Goal: Task Accomplishment & Management: Manage account settings

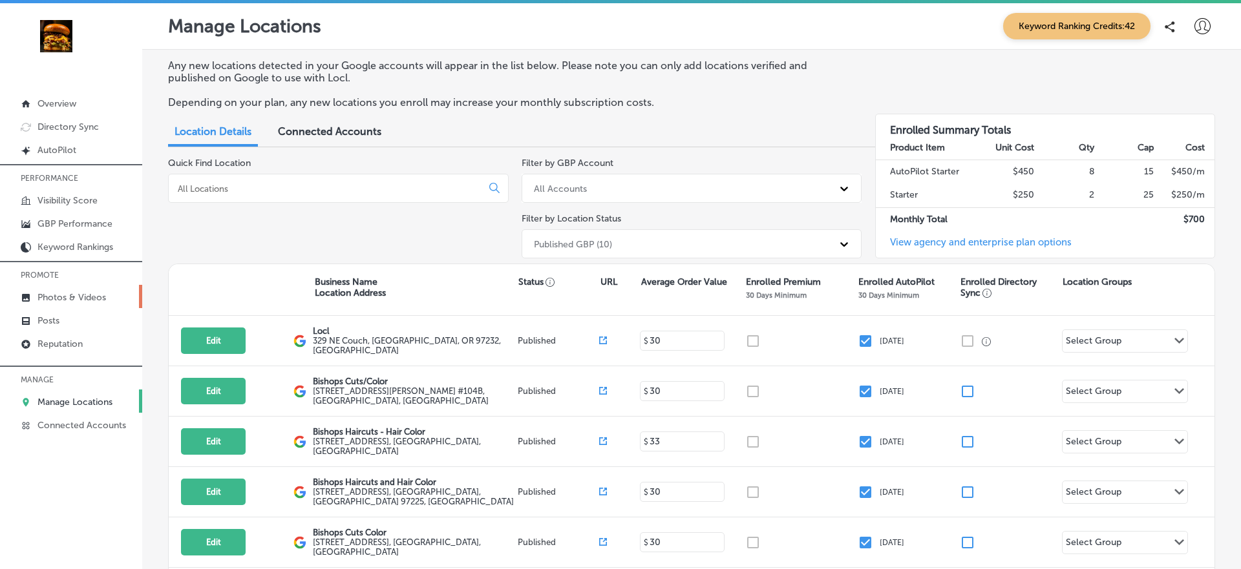
click at [65, 293] on p "Photos & Videos" at bounding box center [71, 297] width 69 height 11
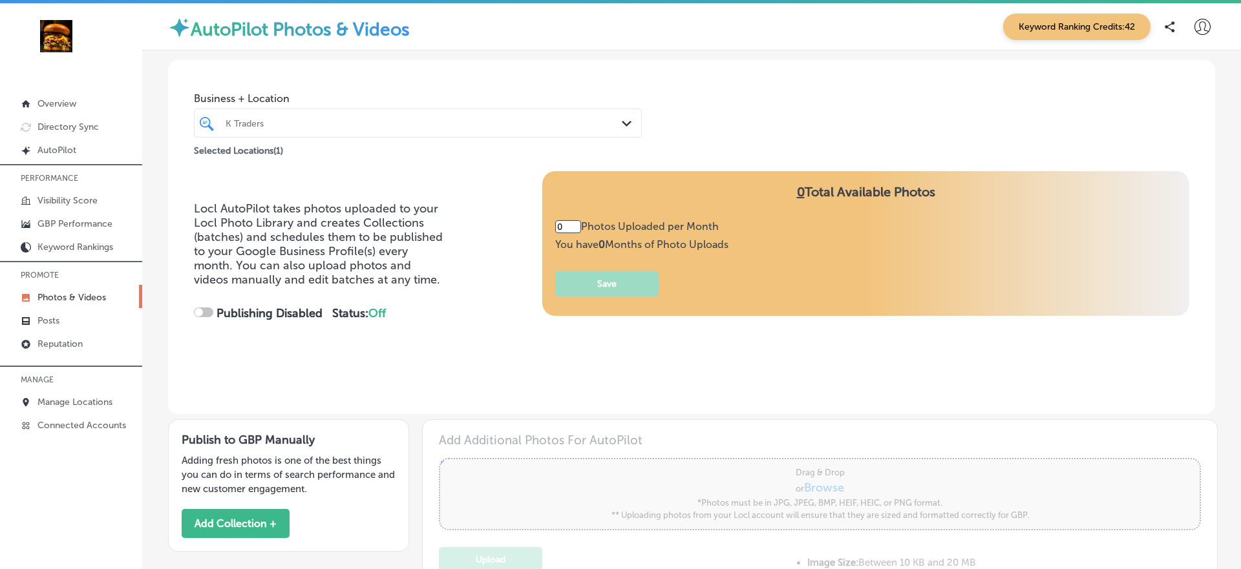
type input "5"
checkbox input "true"
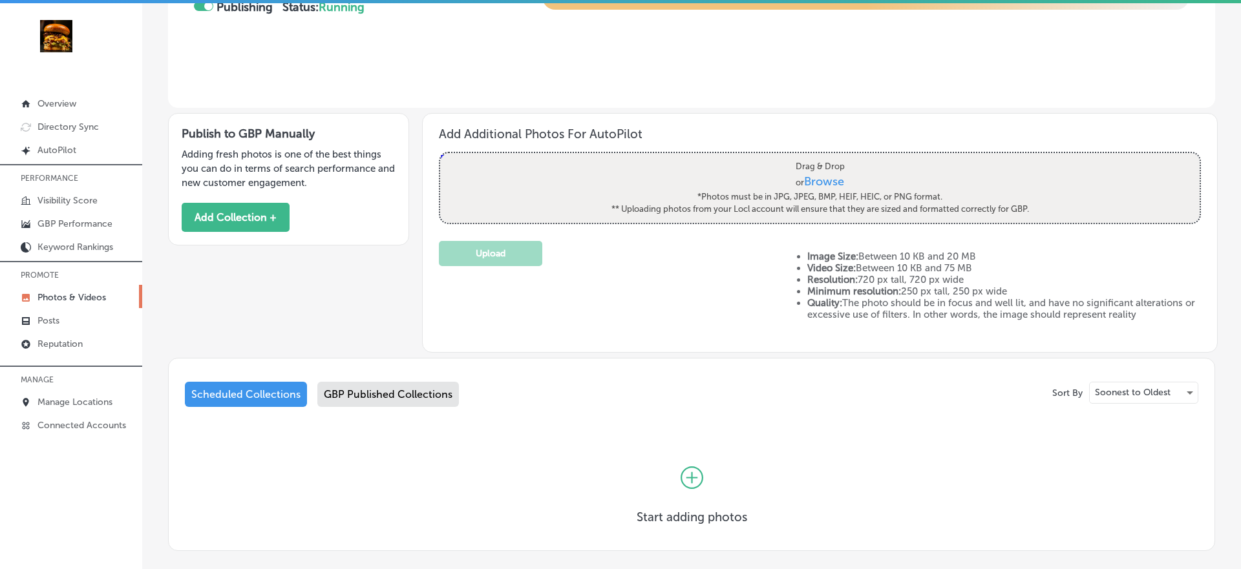
scroll to position [374, 0]
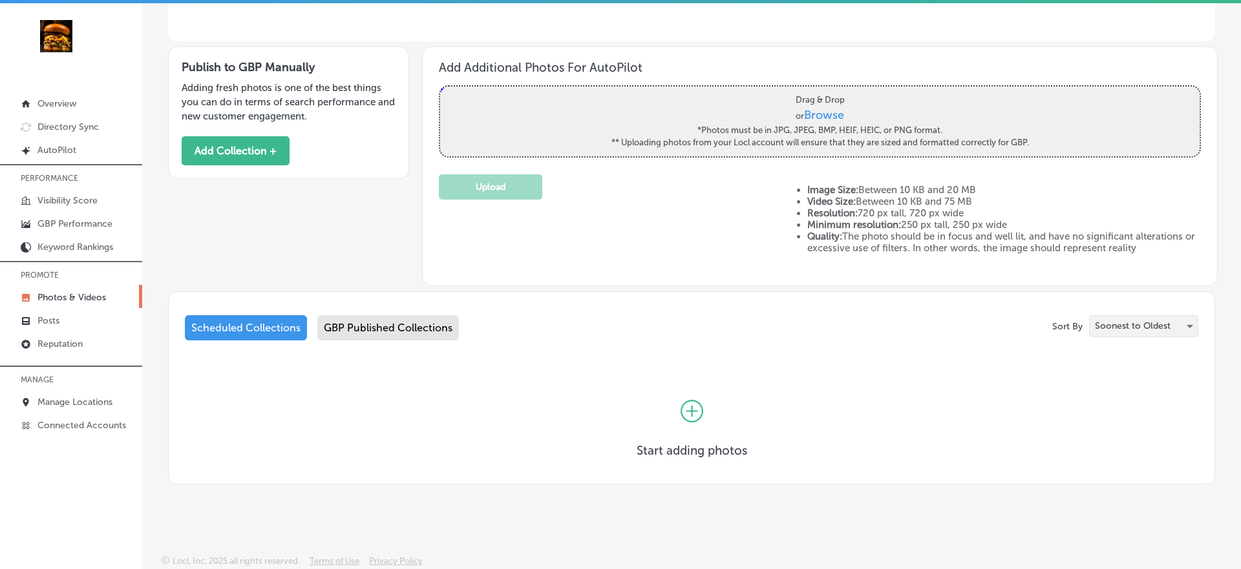
click at [1130, 327] on p "Soonest to Oldest" at bounding box center [1133, 326] width 76 height 12
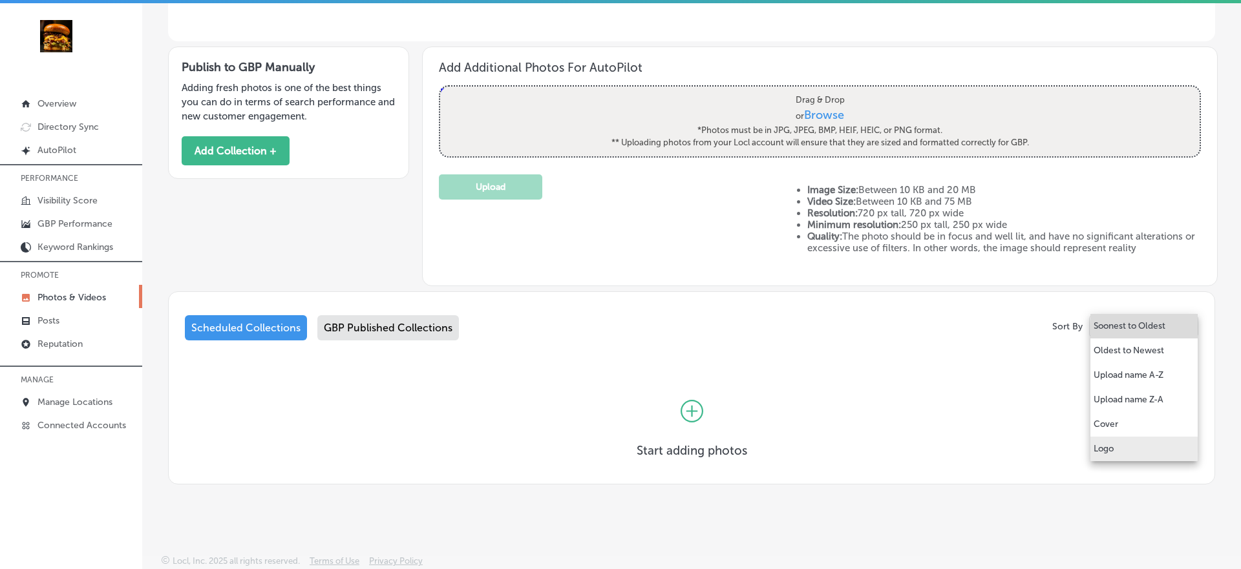
click at [1108, 445] on p "Logo" at bounding box center [1104, 449] width 20 height 13
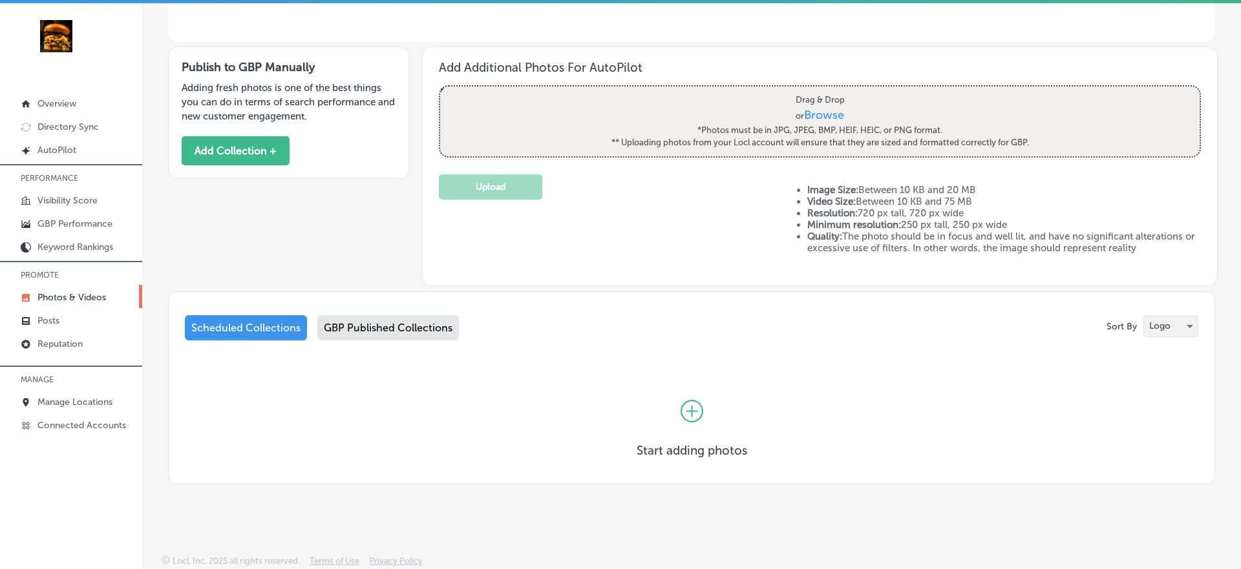
scroll to position [3, 0]
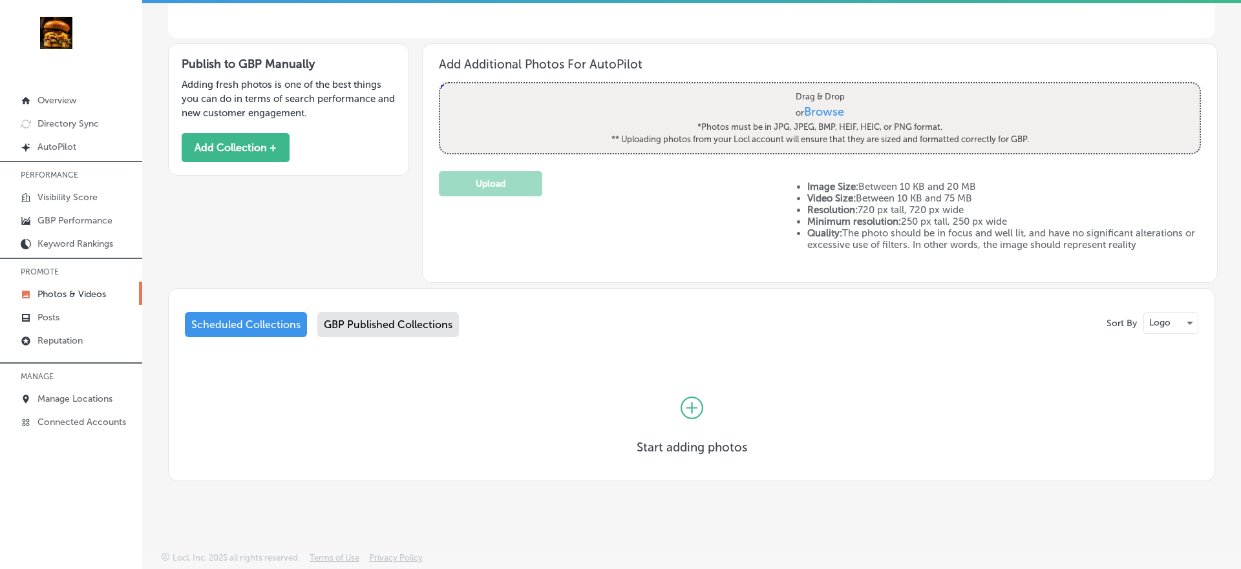
click at [399, 328] on div "GBP Published Collections" at bounding box center [388, 324] width 142 height 25
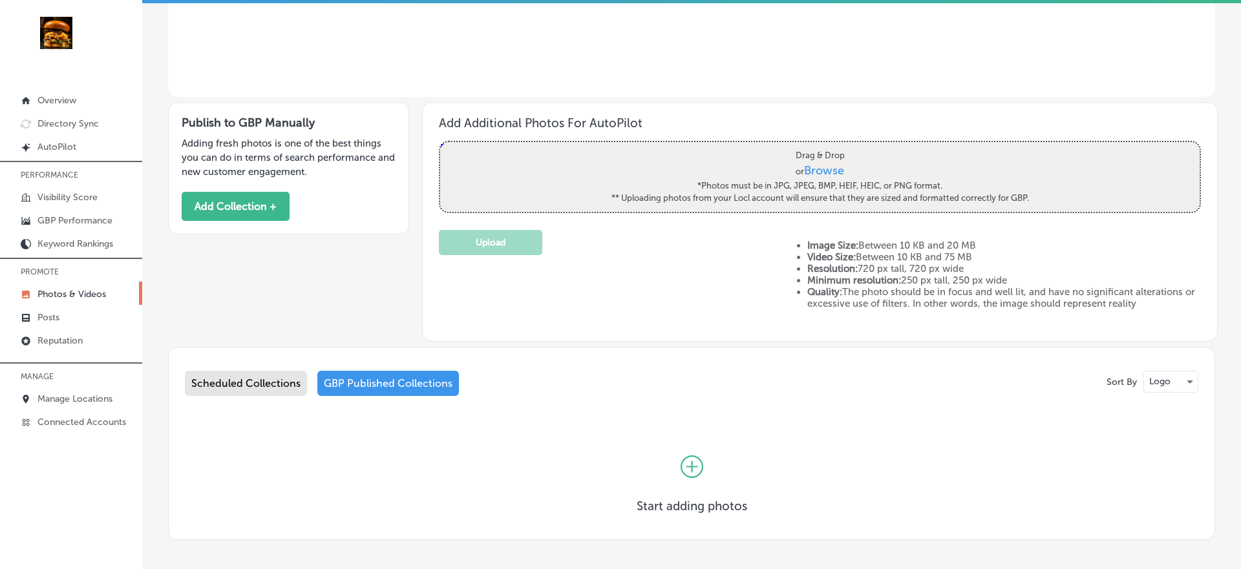
scroll to position [374, 0]
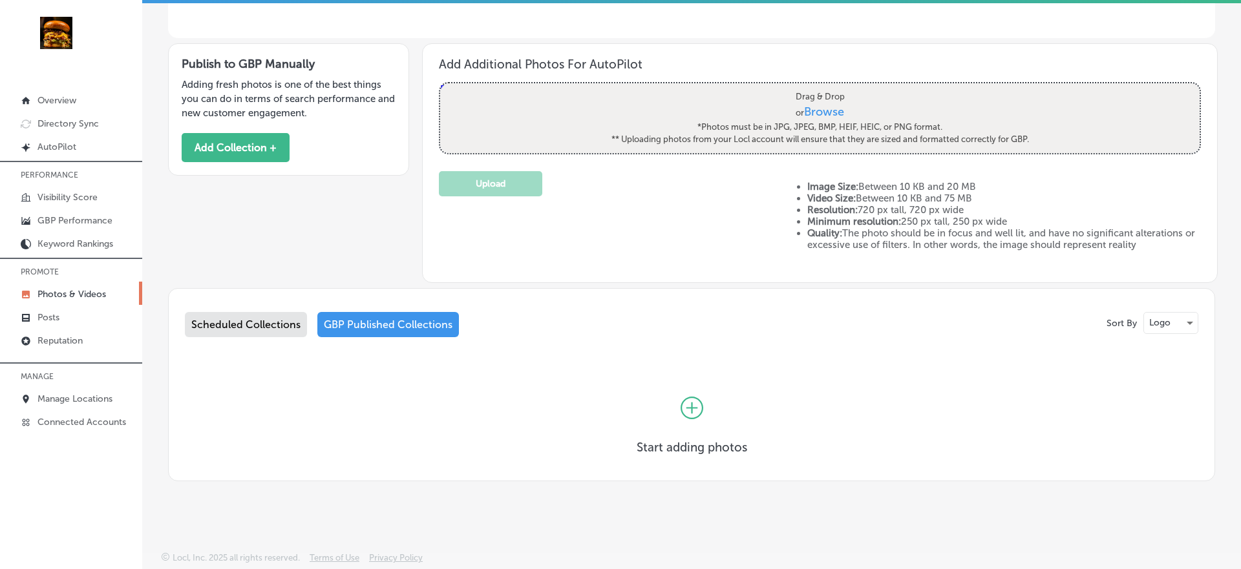
click at [254, 317] on div "Scheduled Collections" at bounding box center [246, 324] width 122 height 25
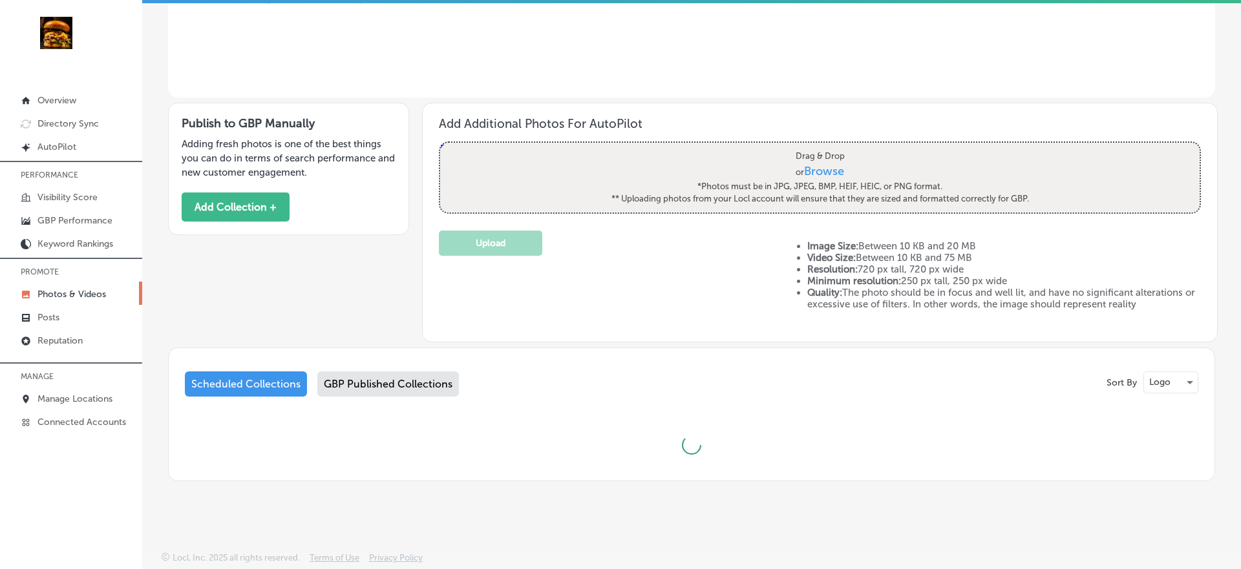
scroll to position [374, 0]
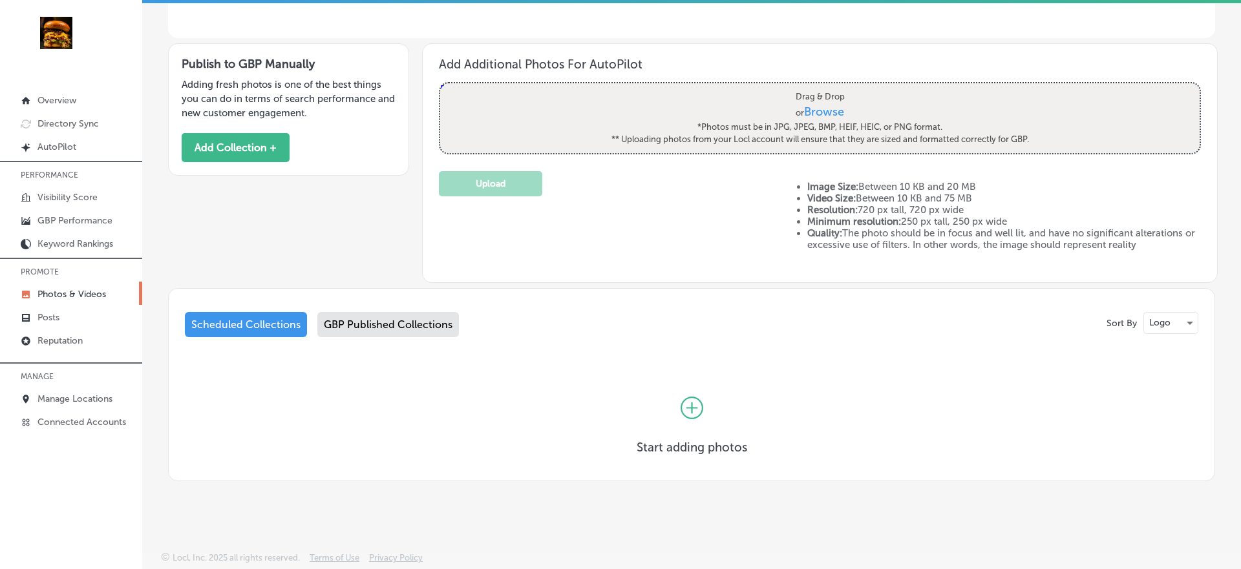
click at [406, 315] on div "GBP Published Collections" at bounding box center [388, 324] width 142 height 25
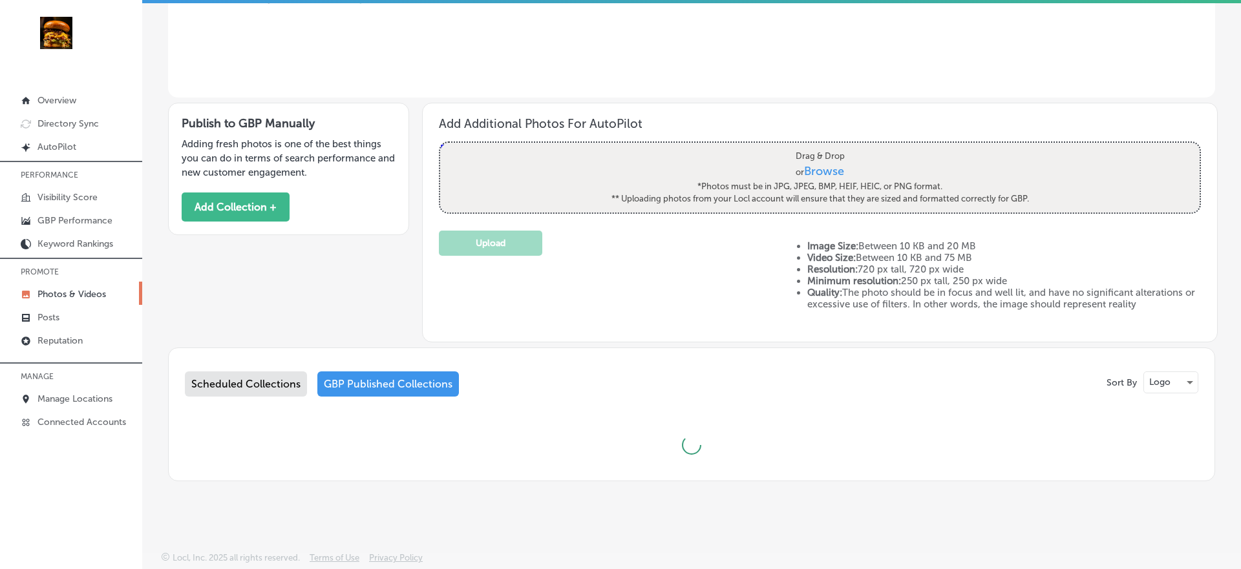
scroll to position [374, 0]
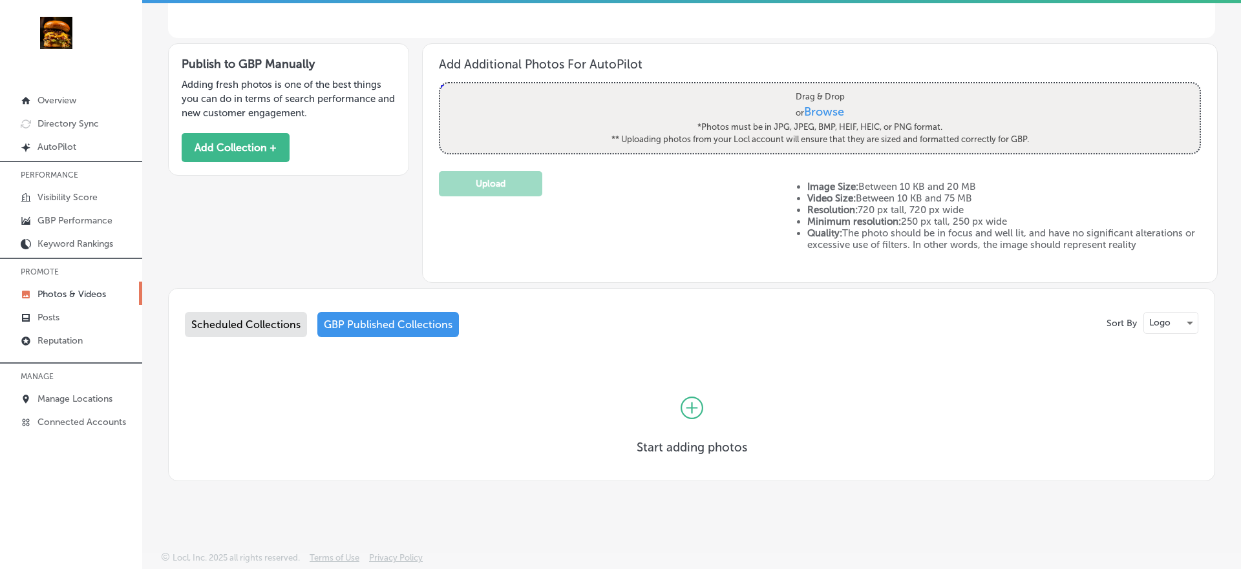
click at [1177, 312] on div "Sort By Logo" at bounding box center [1160, 323] width 108 height 22
click at [1177, 316] on div "Logo" at bounding box center [1171, 323] width 54 height 21
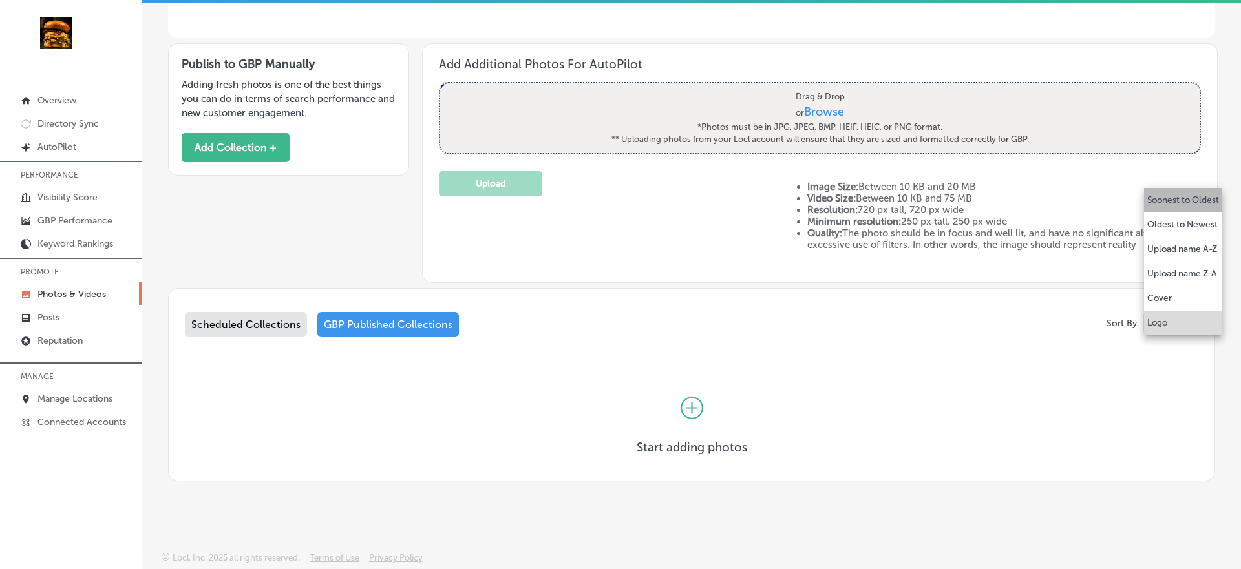
click at [1188, 201] on p "Soonest to Oldest" at bounding box center [1183, 200] width 72 height 13
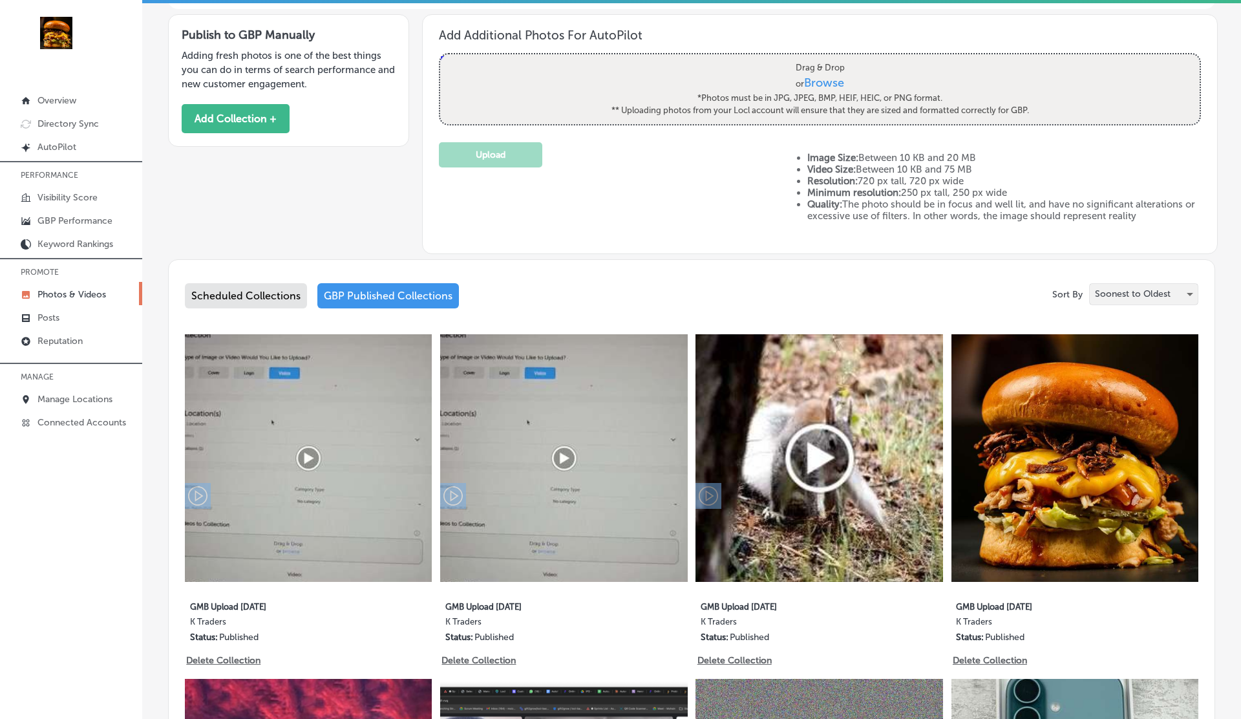
scroll to position [0, 0]
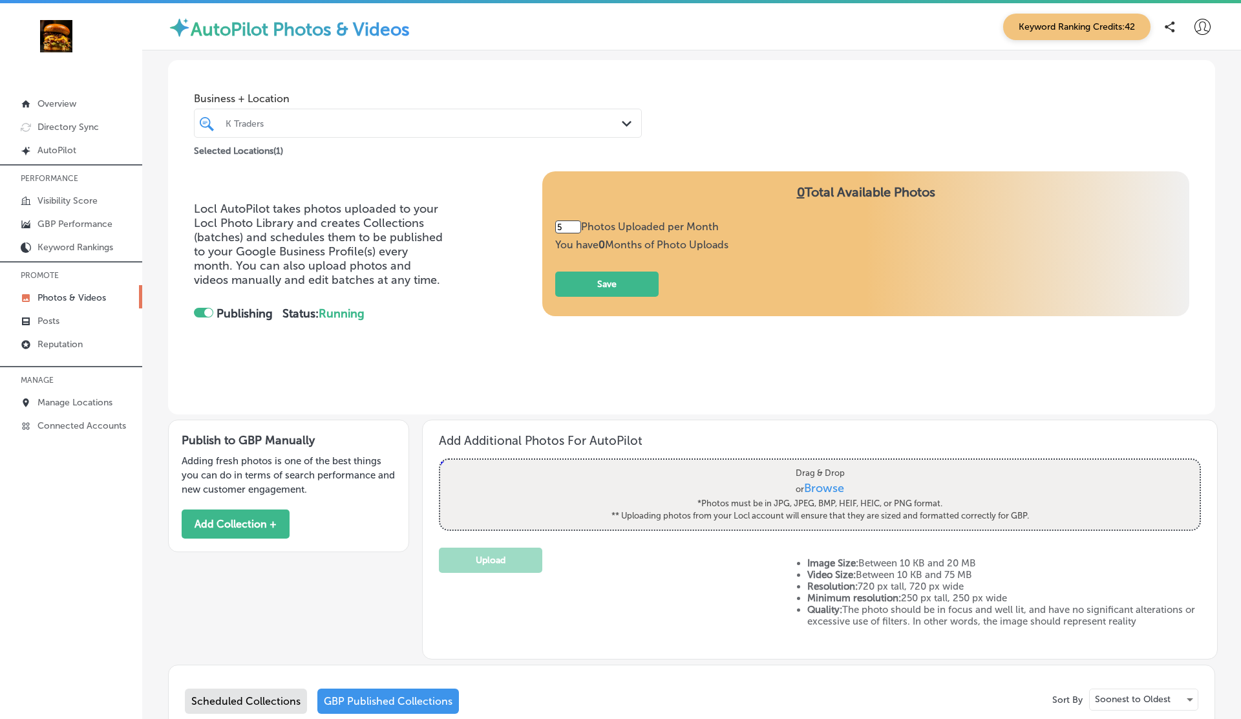
click at [347, 131] on div at bounding box center [398, 122] width 348 height 17
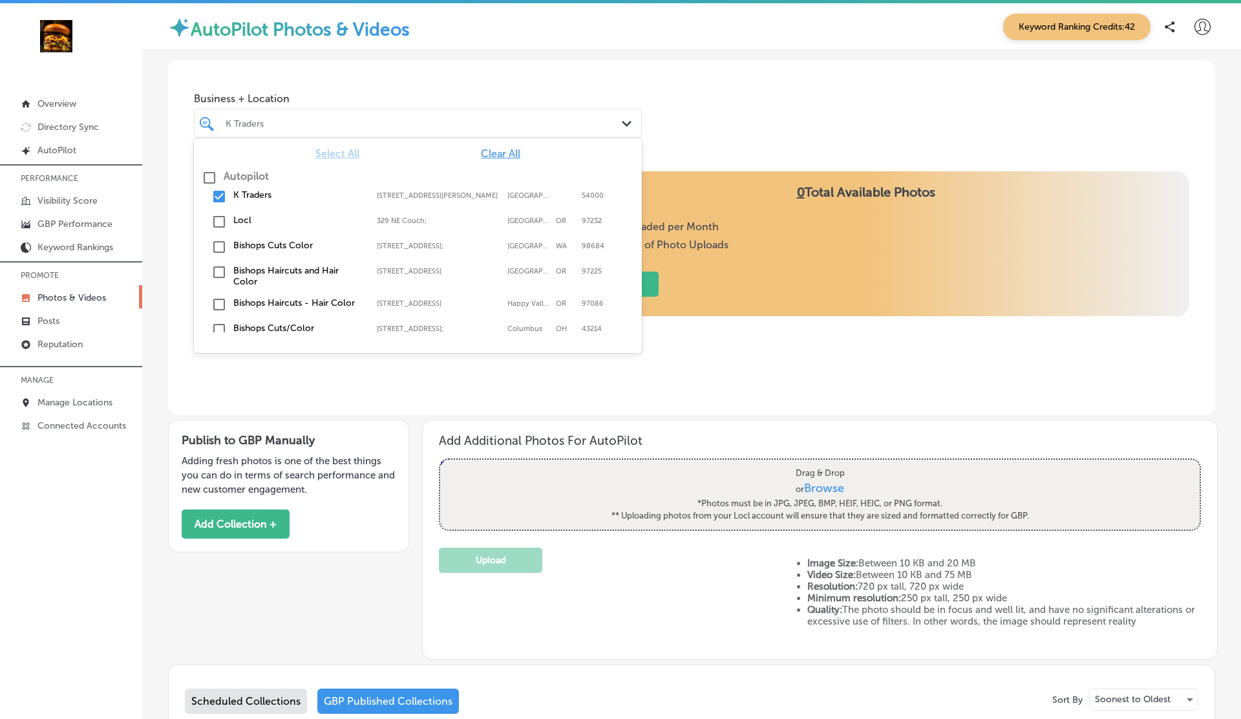
click at [248, 209] on div "K Traders [STREET_ADDRESS][PERSON_NAME][PERSON_NAME]" at bounding box center [418, 196] width 448 height 25
click at [248, 221] on label "Locl" at bounding box center [298, 220] width 131 height 11
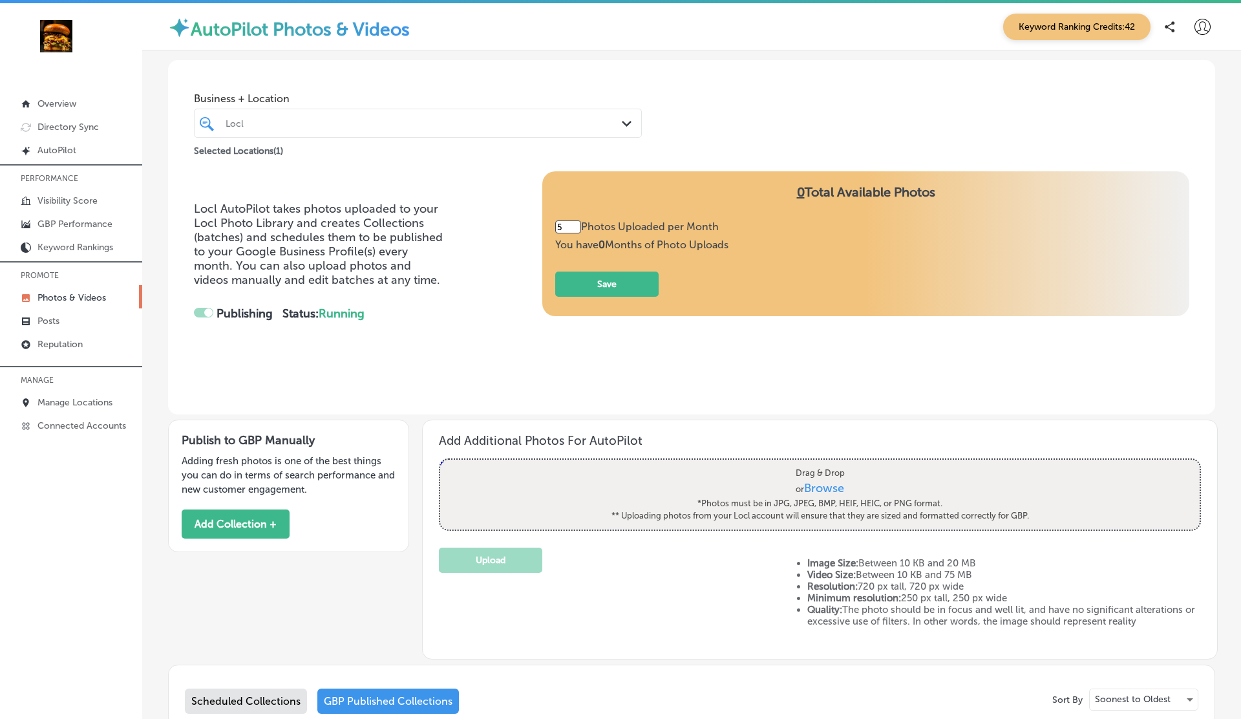
click at [817, 107] on div "Business + Location Locl Path Created with Sketch. Selected Locations ( 1 )" at bounding box center [691, 109] width 1047 height 98
type input "3"
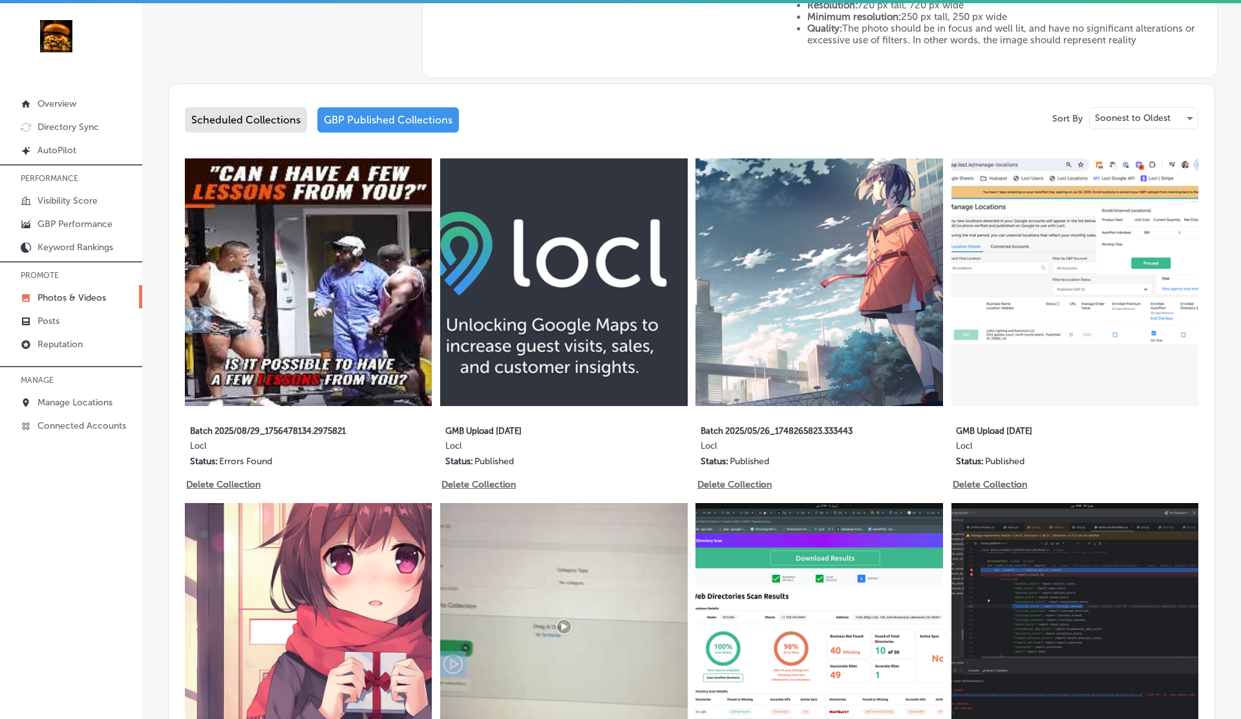
scroll to position [580, 0]
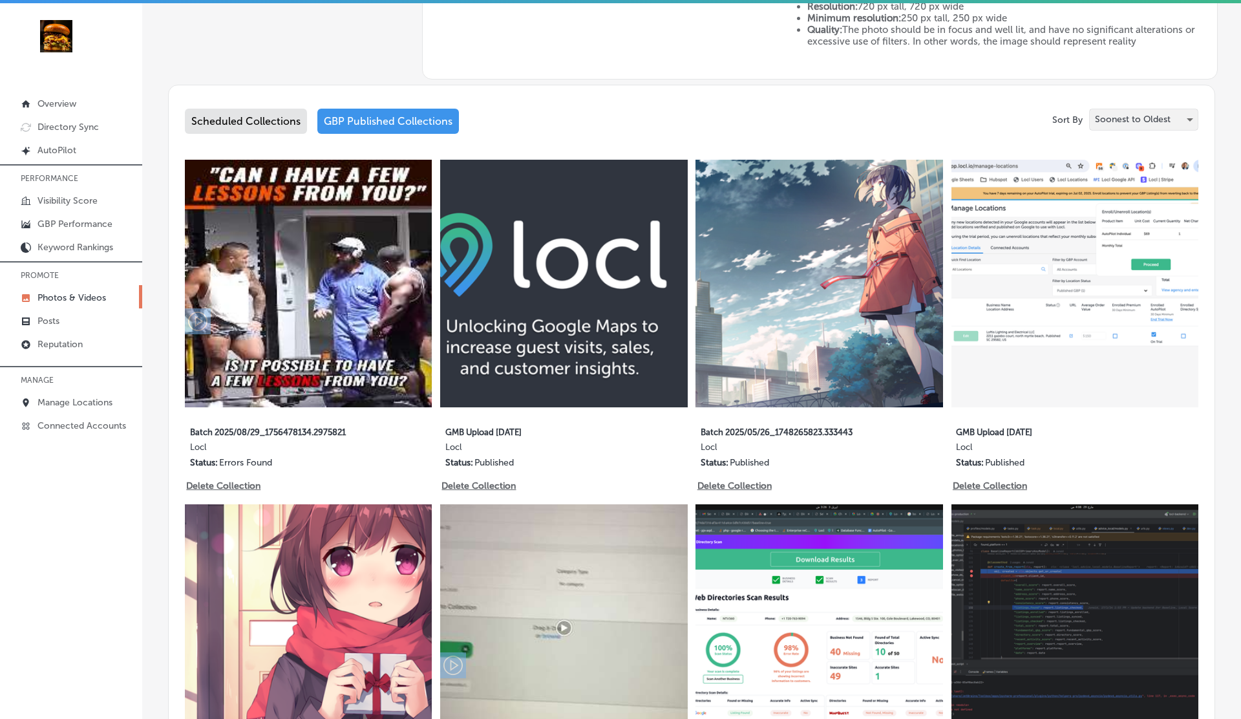
click at [1156, 122] on p "Soonest to Oldest" at bounding box center [1133, 119] width 76 height 12
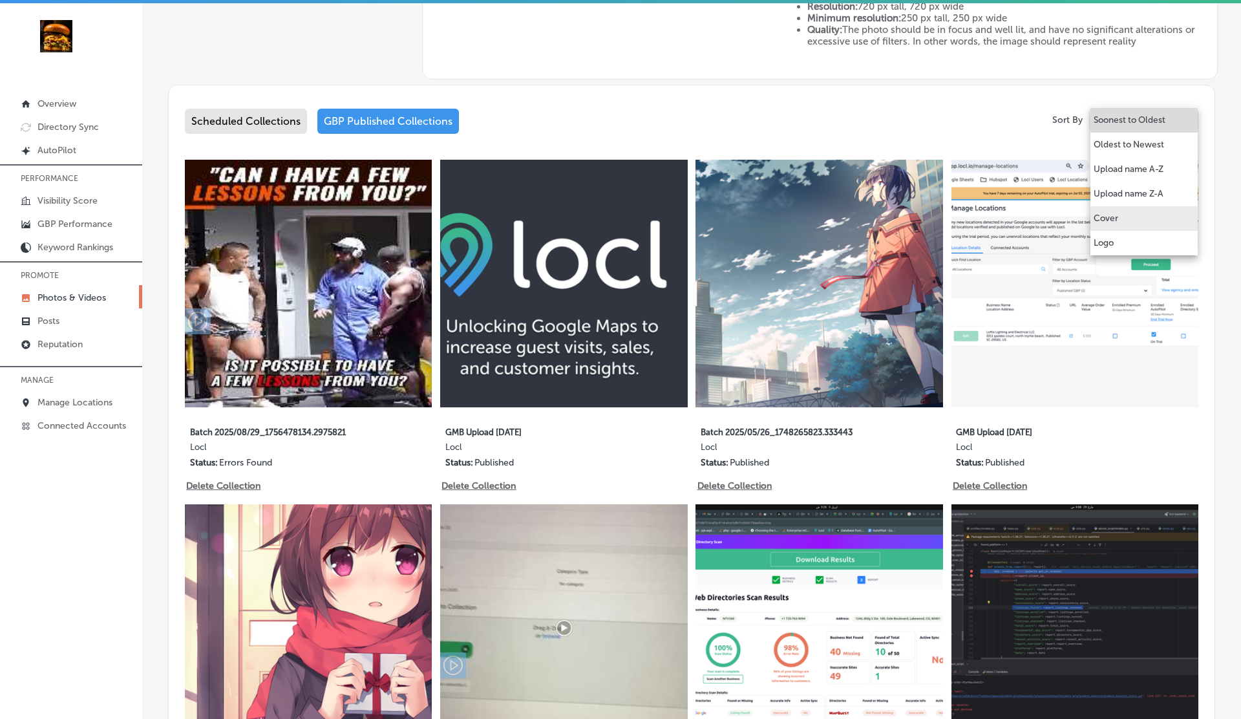
click at [1120, 219] on li "Cover" at bounding box center [1143, 218] width 107 height 25
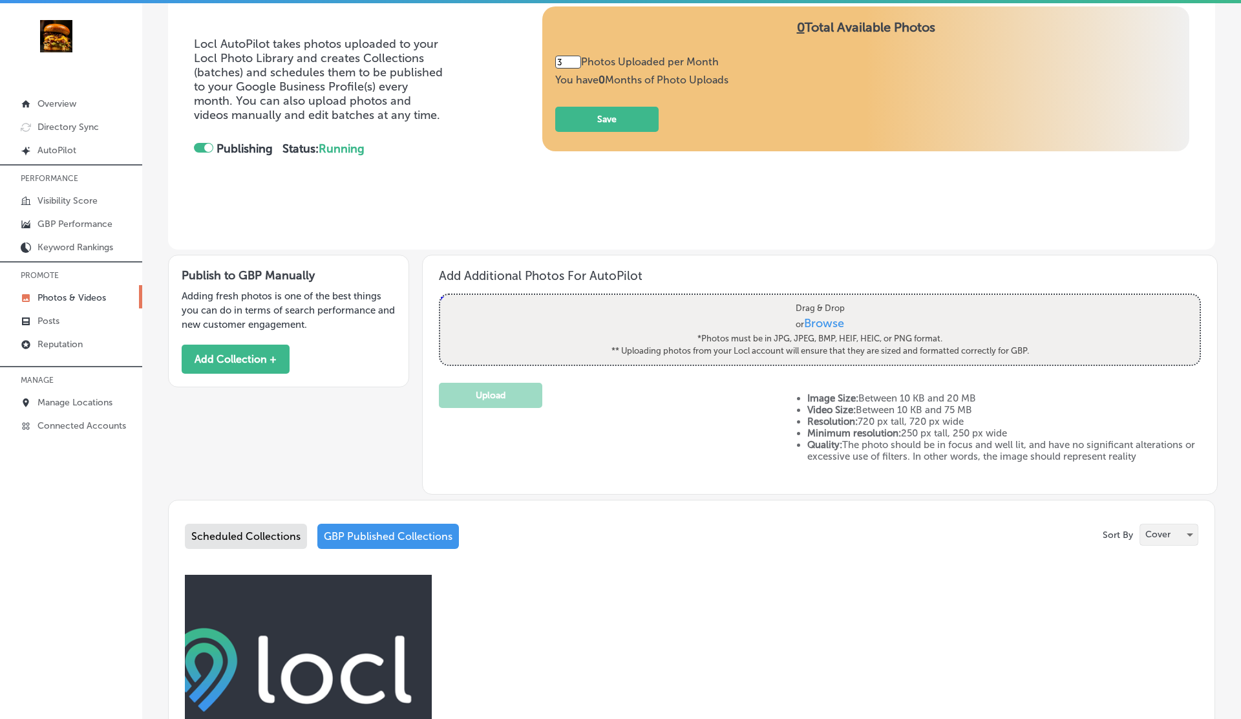
scroll to position [481, 0]
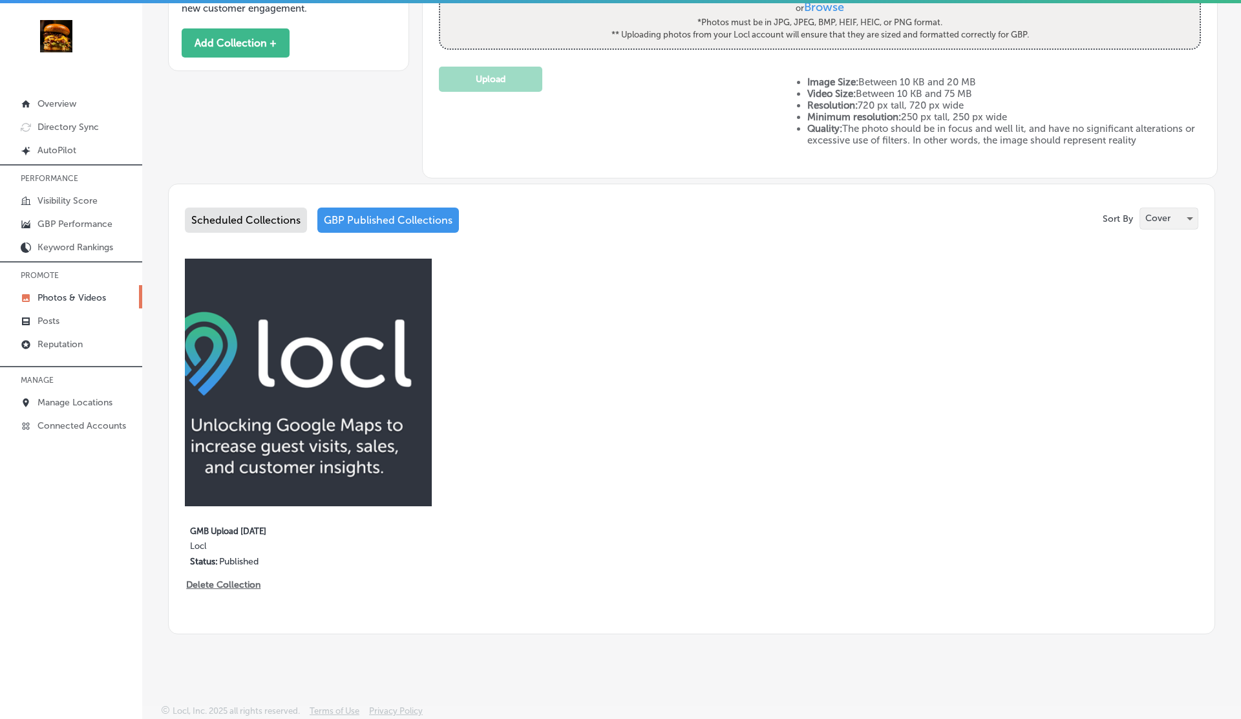
click at [1167, 223] on p "Cover" at bounding box center [1157, 218] width 25 height 12
click at [1158, 242] on p "Logo" at bounding box center [1153, 243] width 20 height 13
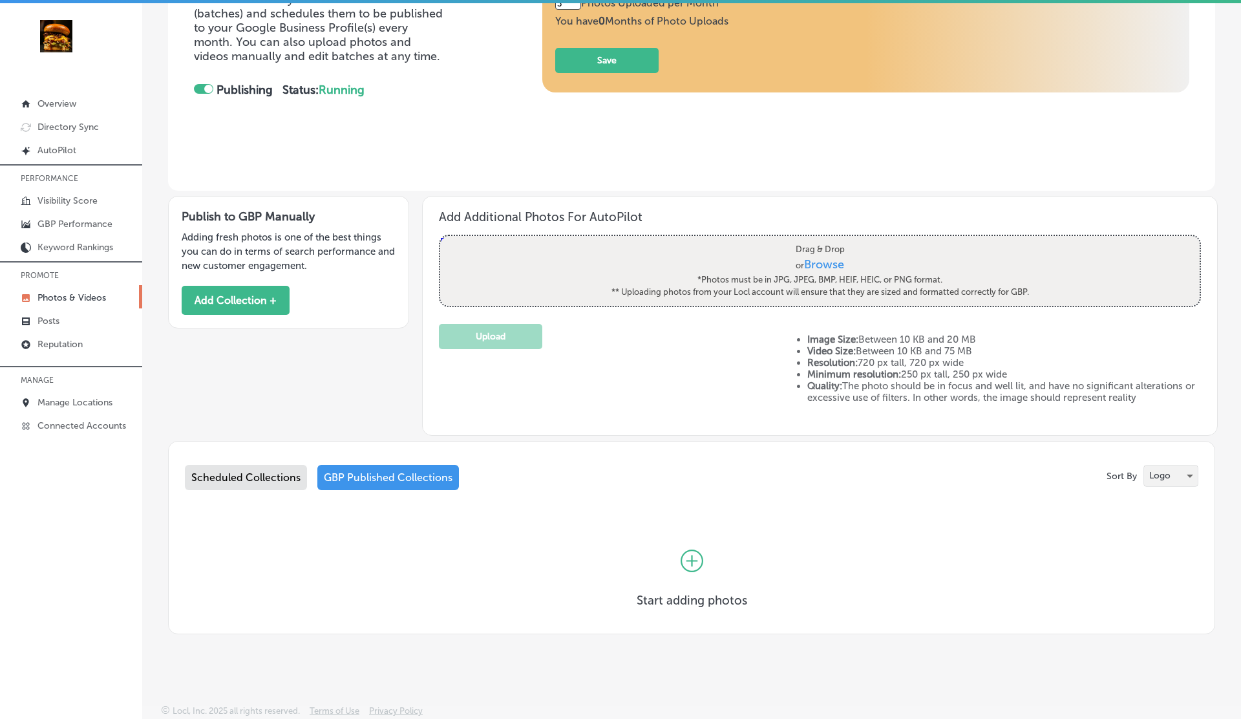
scroll to position [0, 0]
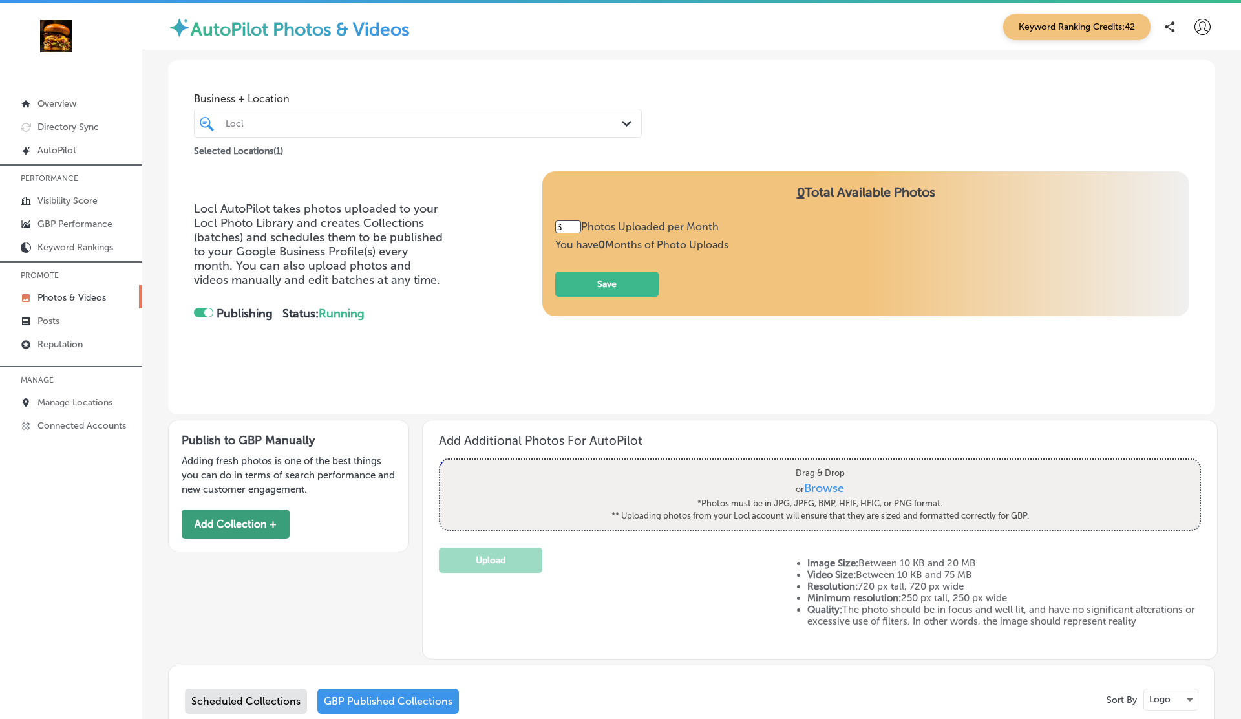
click at [245, 526] on button "Add Collection +" at bounding box center [236, 523] width 108 height 29
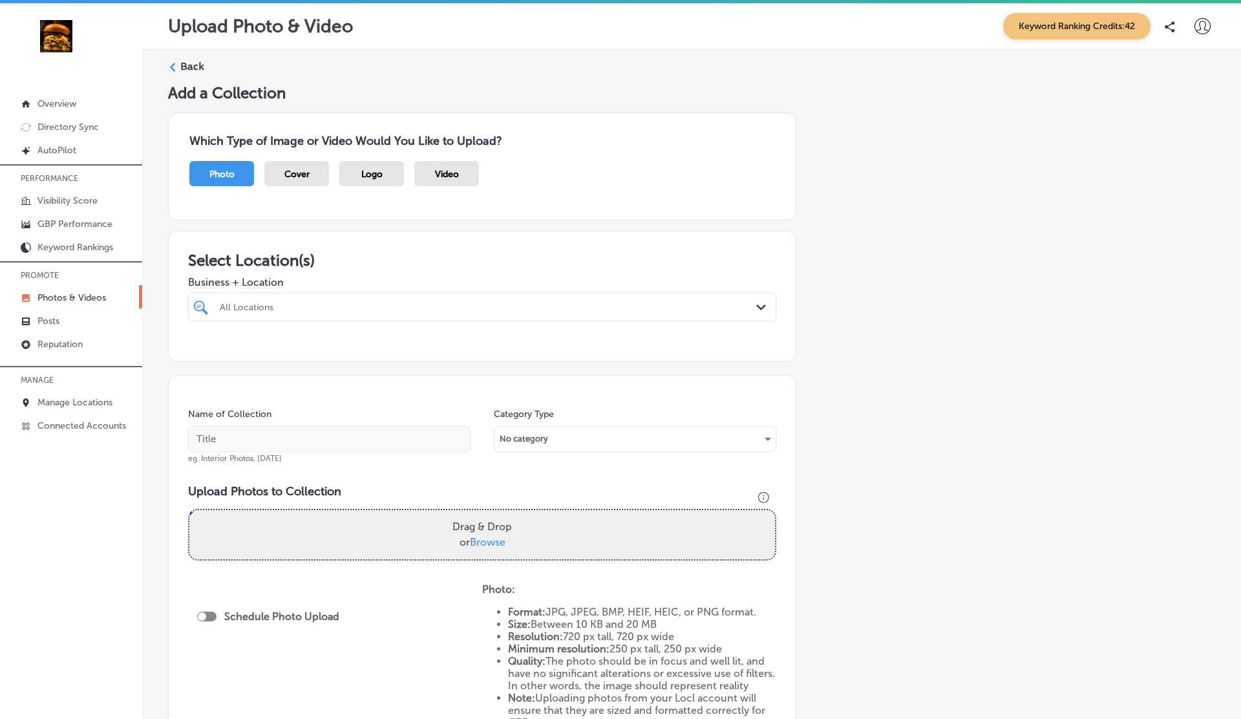
click at [373, 172] on span "Logo" at bounding box center [371, 174] width 21 height 11
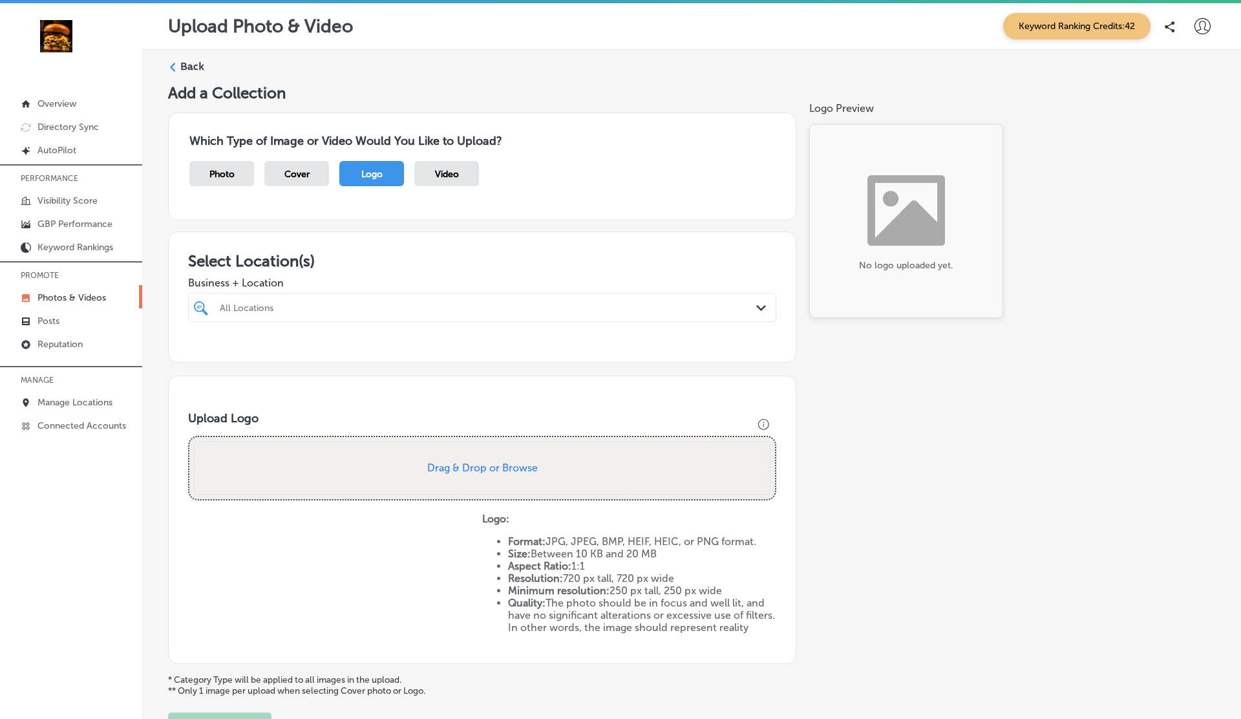
click at [368, 303] on div "All Locations" at bounding box center [489, 307] width 538 height 11
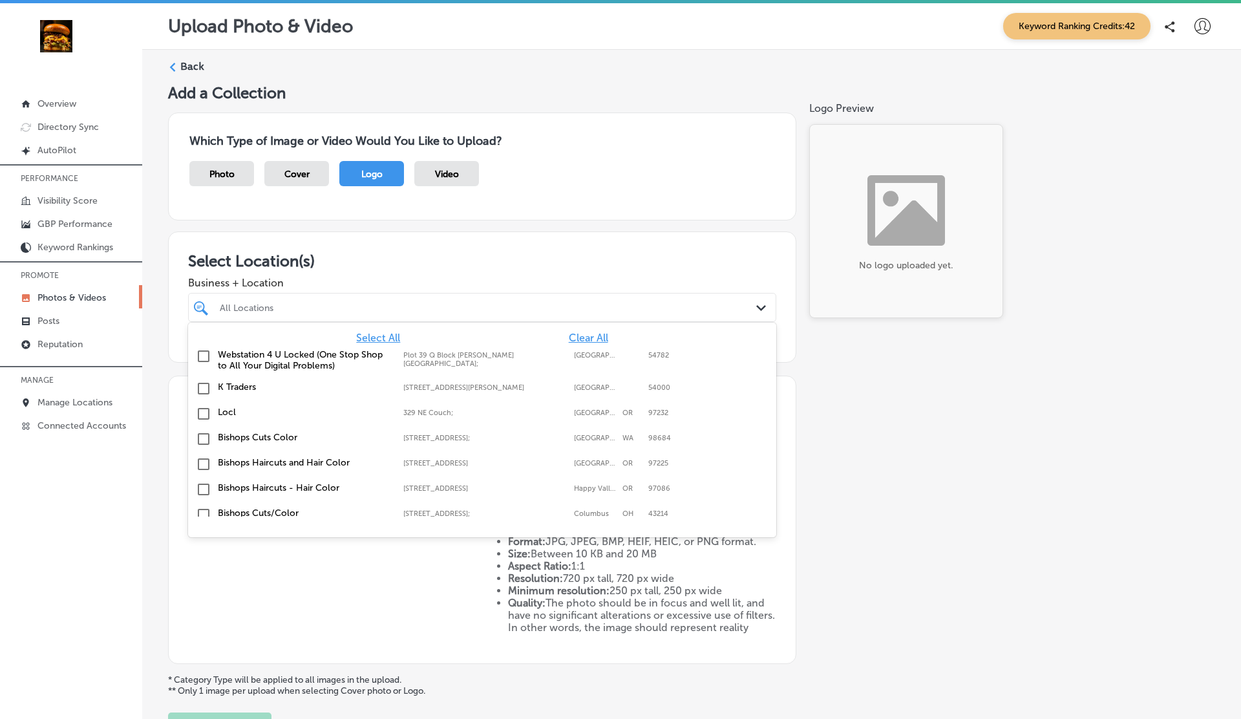
click at [253, 385] on label "K Traders" at bounding box center [304, 386] width 173 height 11
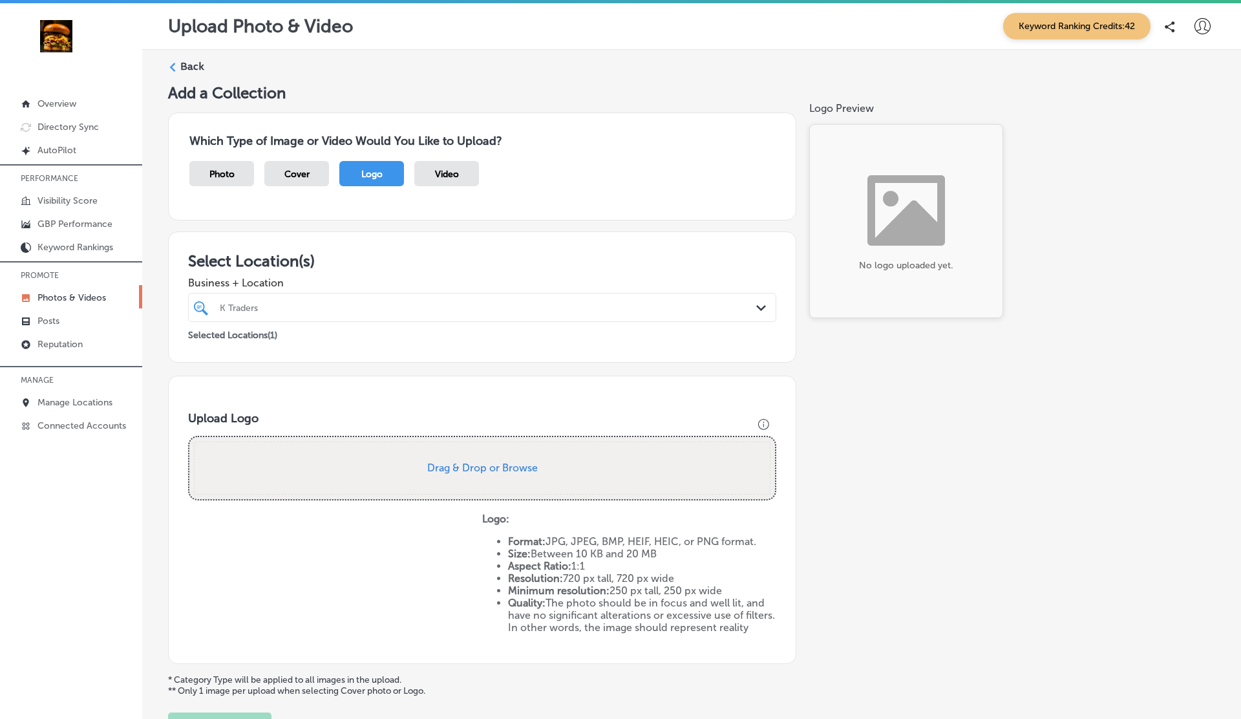
click at [693, 143] on h3 "Which Type of Image or Video Would You Like to Upload?" at bounding box center [482, 141] width 586 height 14
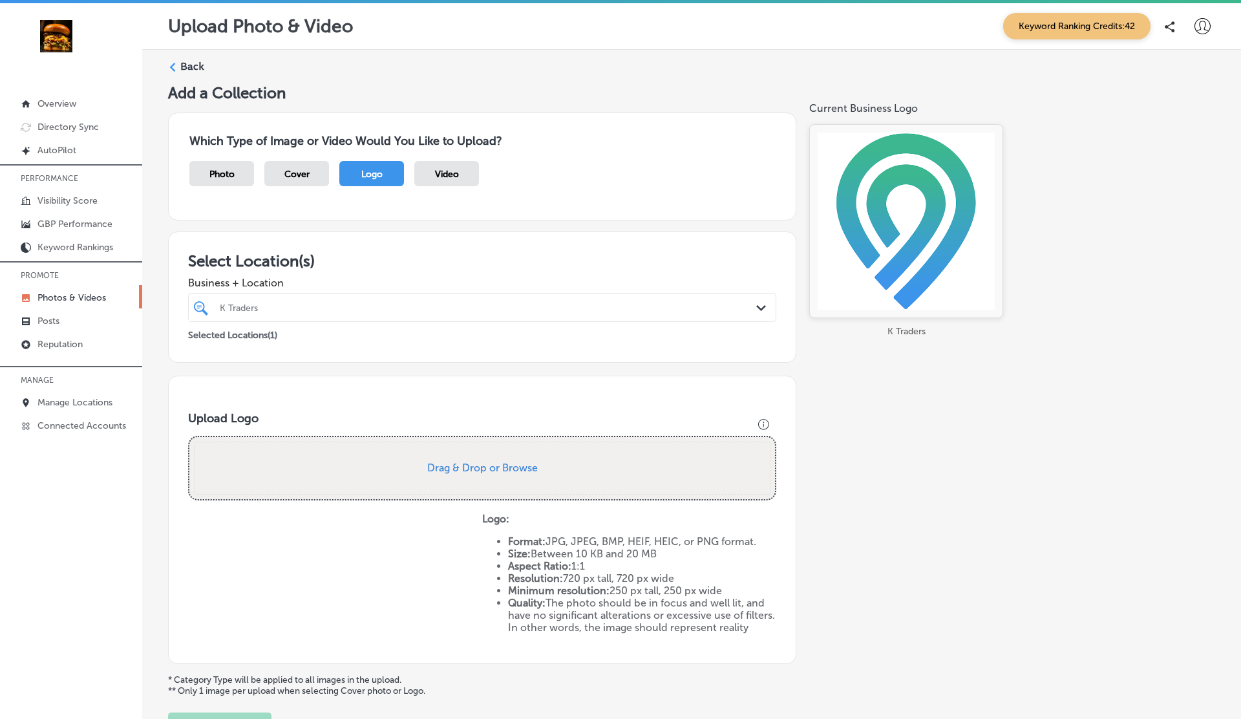
click at [595, 377] on div "Upload Logo Drop your files here Drag & Drop or Browse Logo: Format: JPG, JPEG,…" at bounding box center [482, 519] width 628 height 288
click at [76, 399] on p "Manage Locations" at bounding box center [74, 402] width 75 height 11
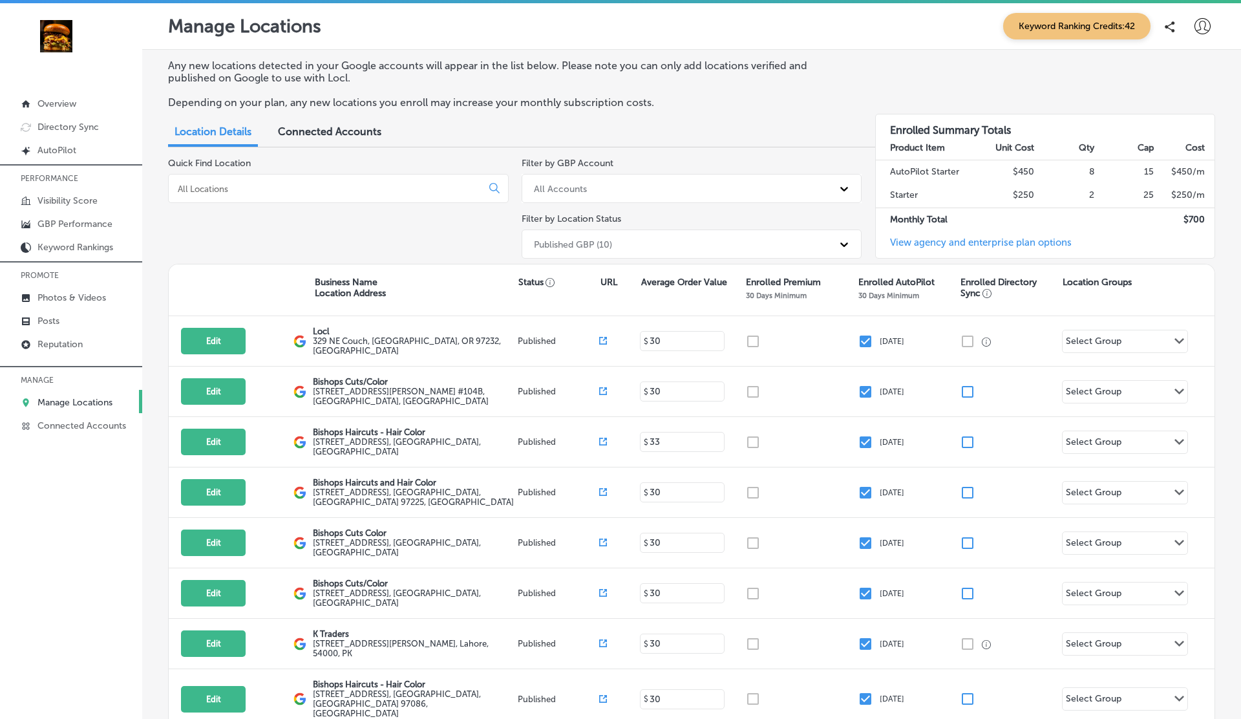
click at [1206, 36] on div at bounding box center [1202, 27] width 26 height 26
click at [1200, 78] on p "My Account" at bounding box center [1184, 73] width 58 height 16
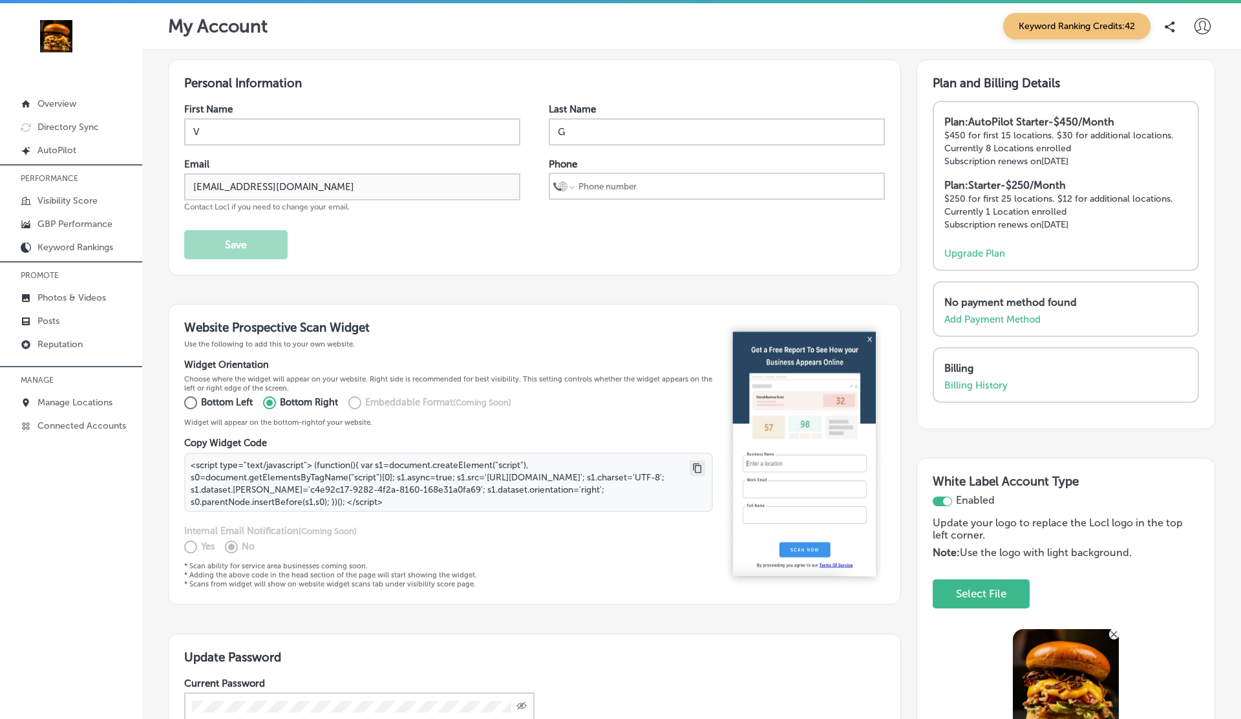
click at [698, 463] on icon at bounding box center [697, 468] width 10 height 10
click at [697, 467] on icon at bounding box center [697, 468] width 10 height 10
click at [56, 198] on p "Visibility Score" at bounding box center [67, 200] width 60 height 11
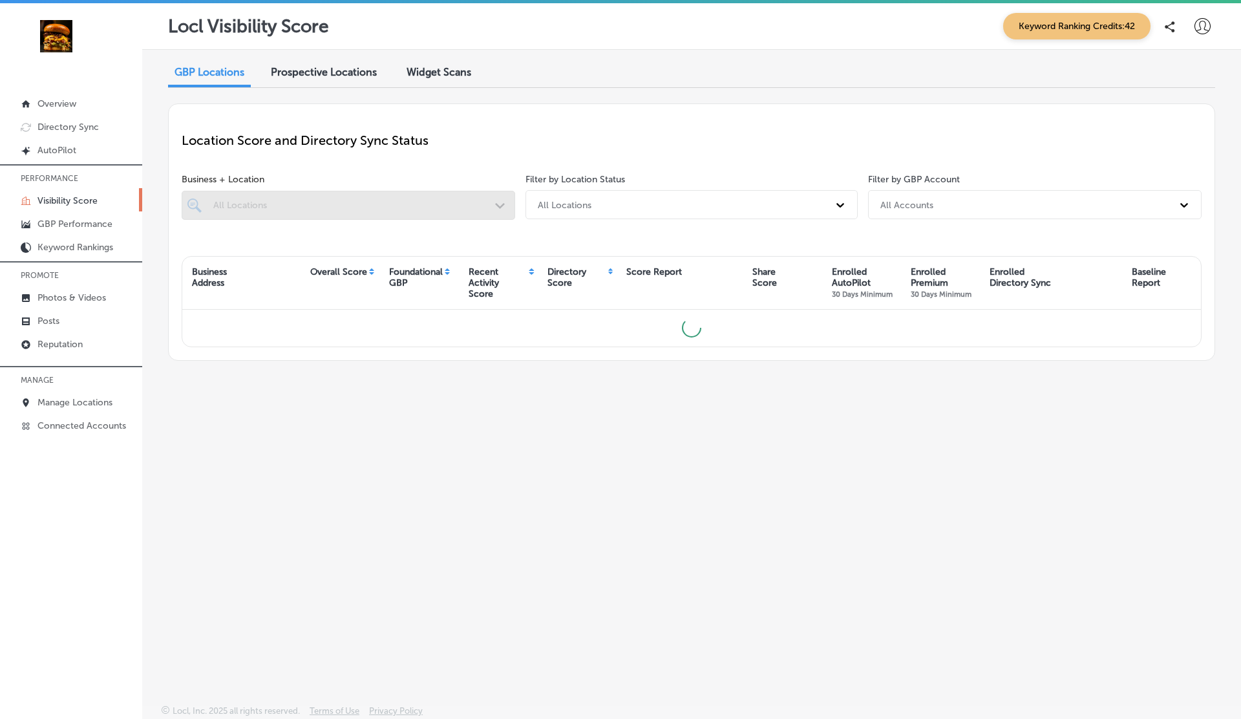
click at [422, 74] on span "Widget Scans" at bounding box center [439, 72] width 65 height 12
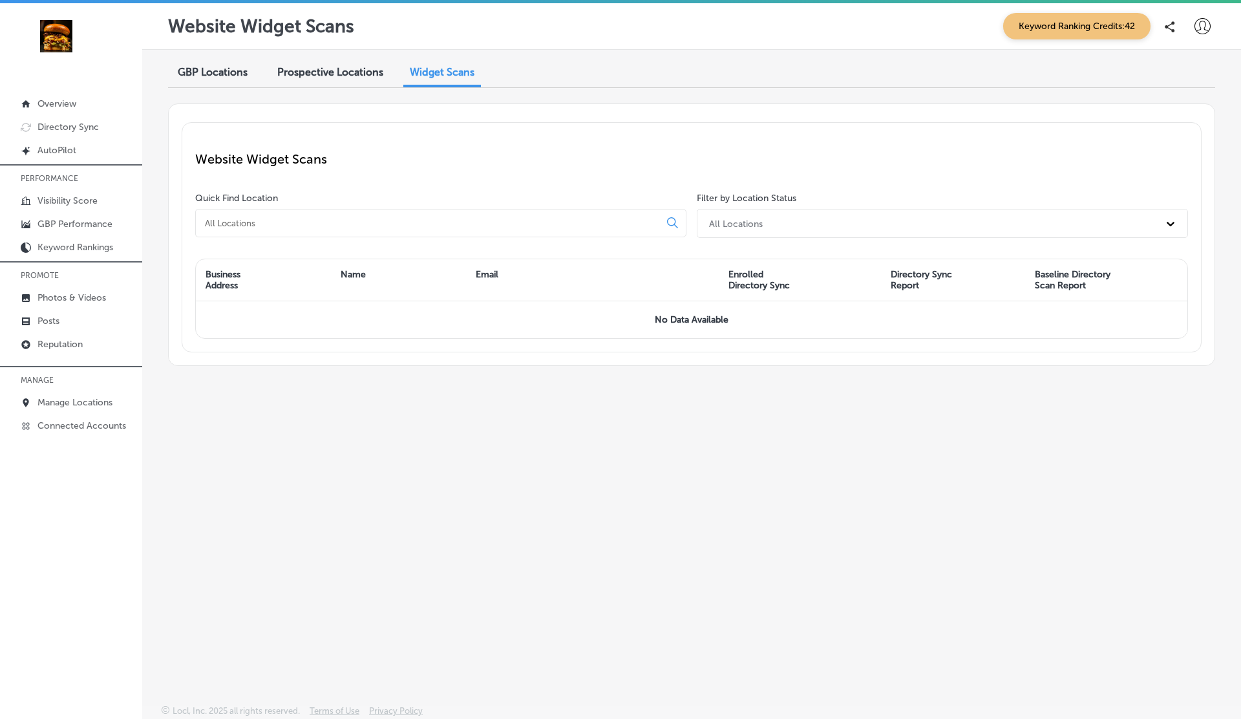
click at [296, 78] on span "Prospective Locations" at bounding box center [330, 72] width 106 height 12
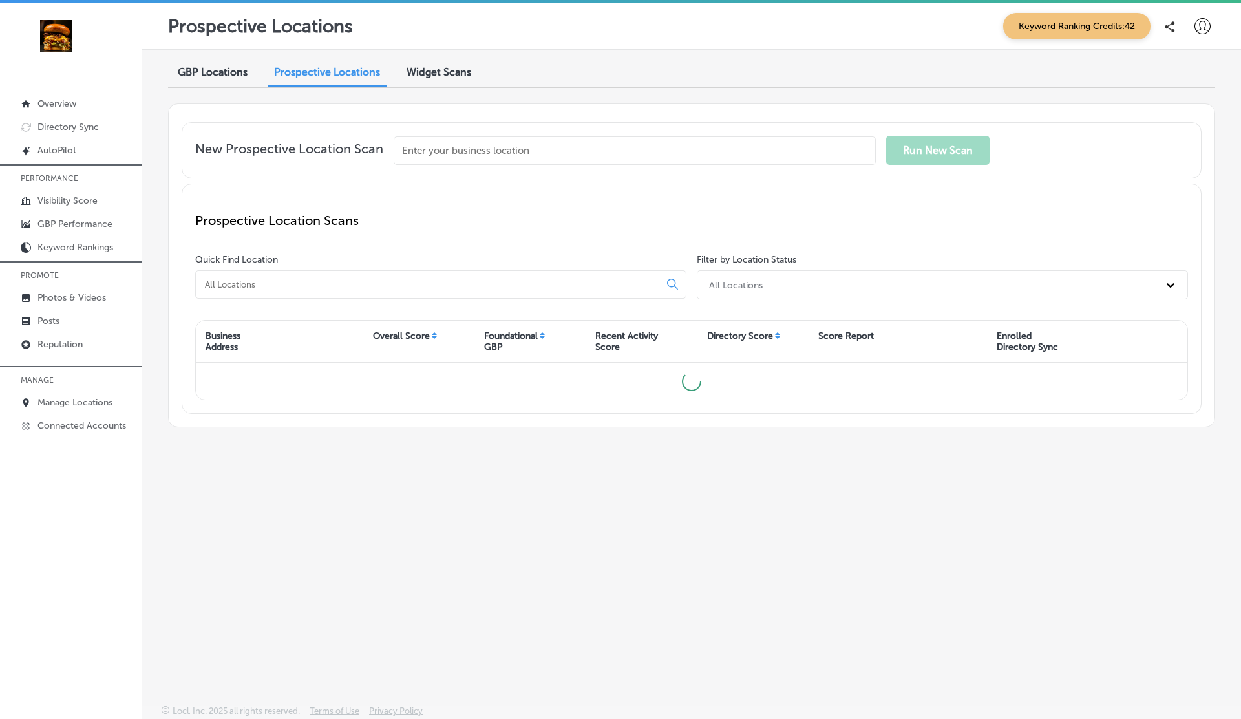
click at [429, 70] on span "Widget Scans" at bounding box center [439, 72] width 65 height 12
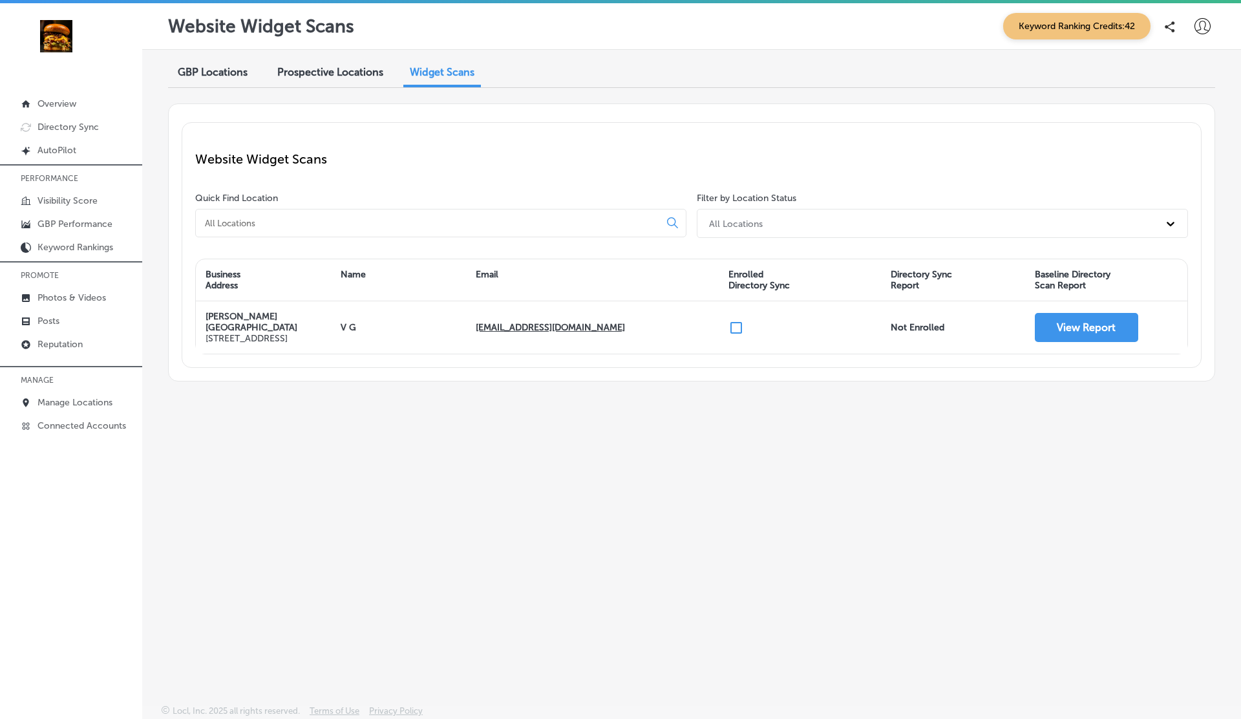
click at [347, 68] on span "Prospective Locations" at bounding box center [330, 72] width 106 height 12
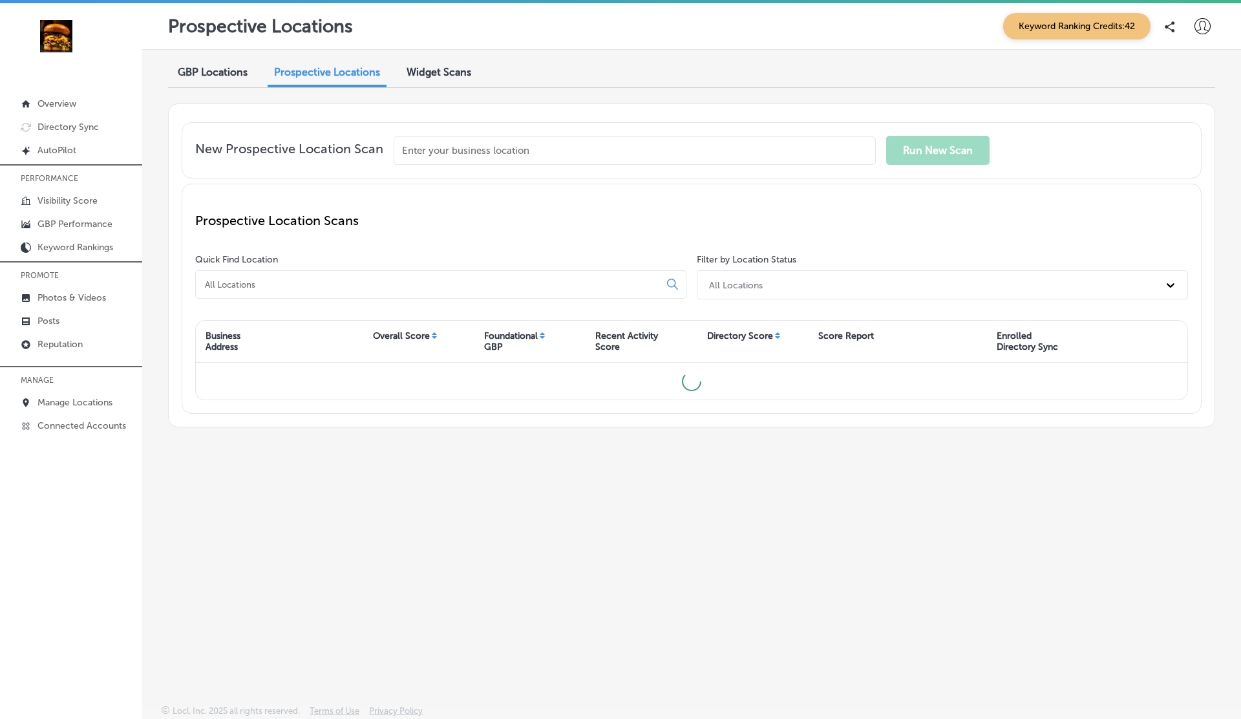
click at [436, 69] on span "Widget Scans" at bounding box center [439, 72] width 65 height 12
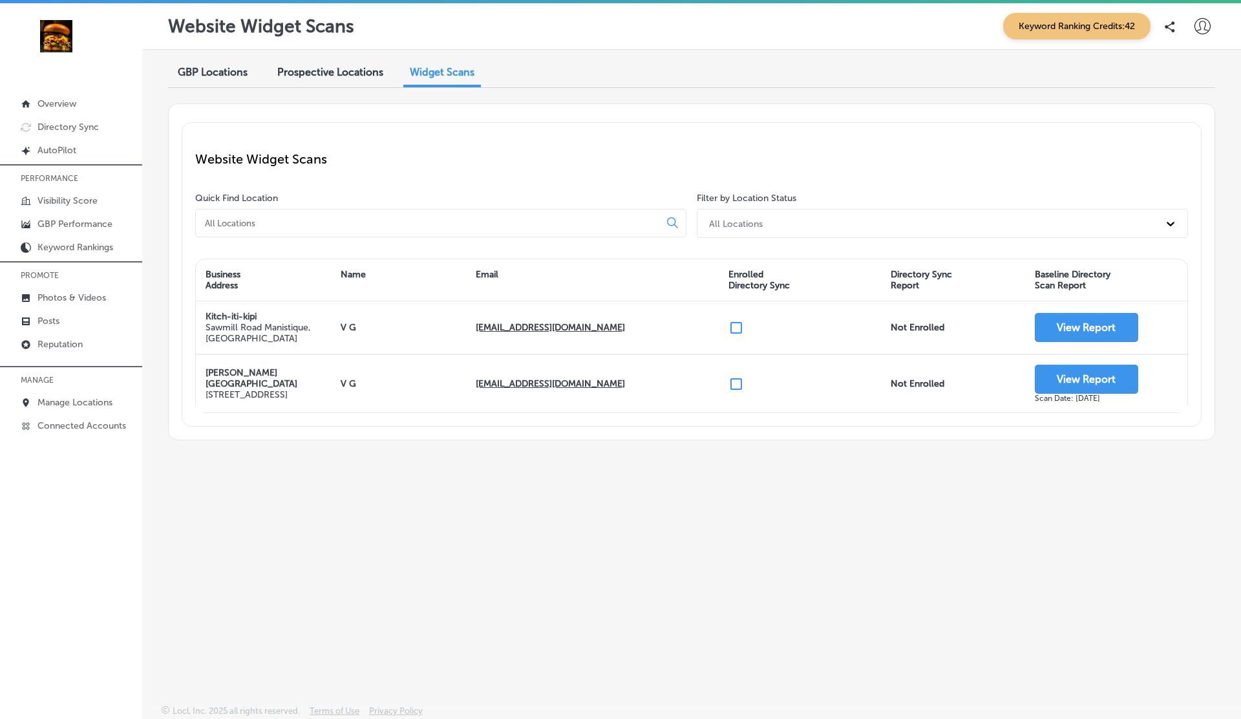
click at [326, 64] on div "Prospective Locations" at bounding box center [330, 73] width 125 height 28
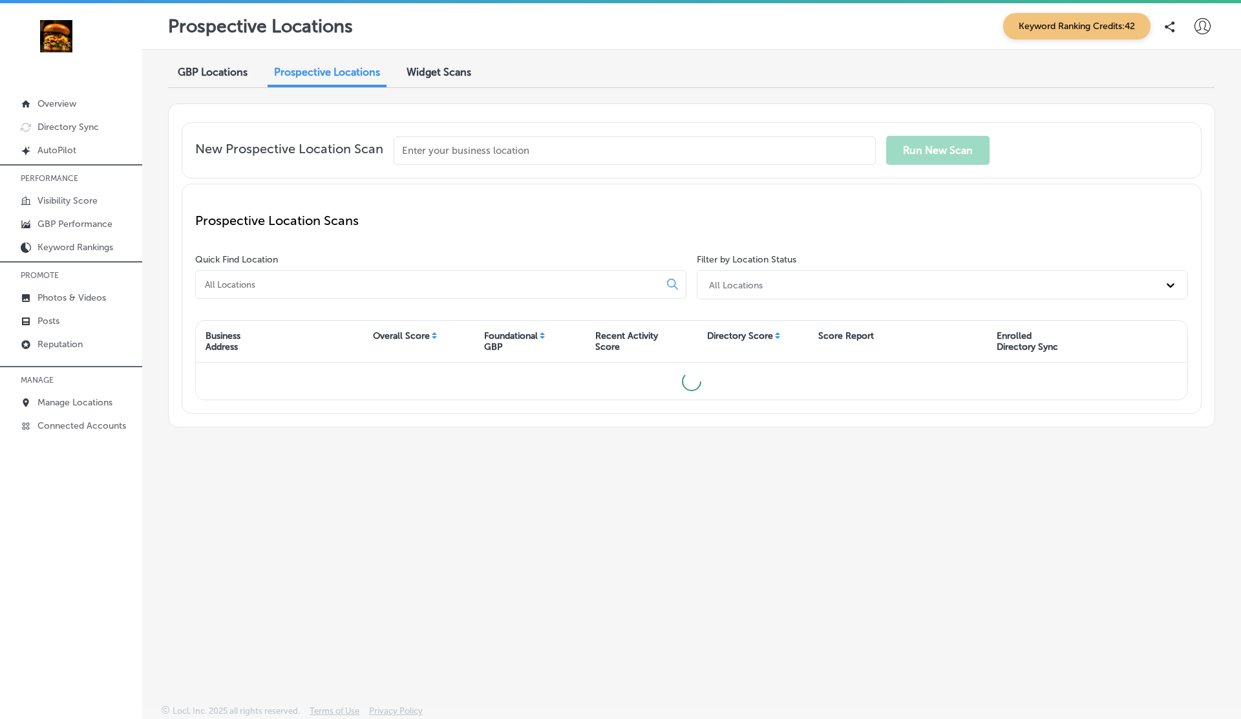
click at [449, 72] on span "Widget Scans" at bounding box center [439, 72] width 65 height 12
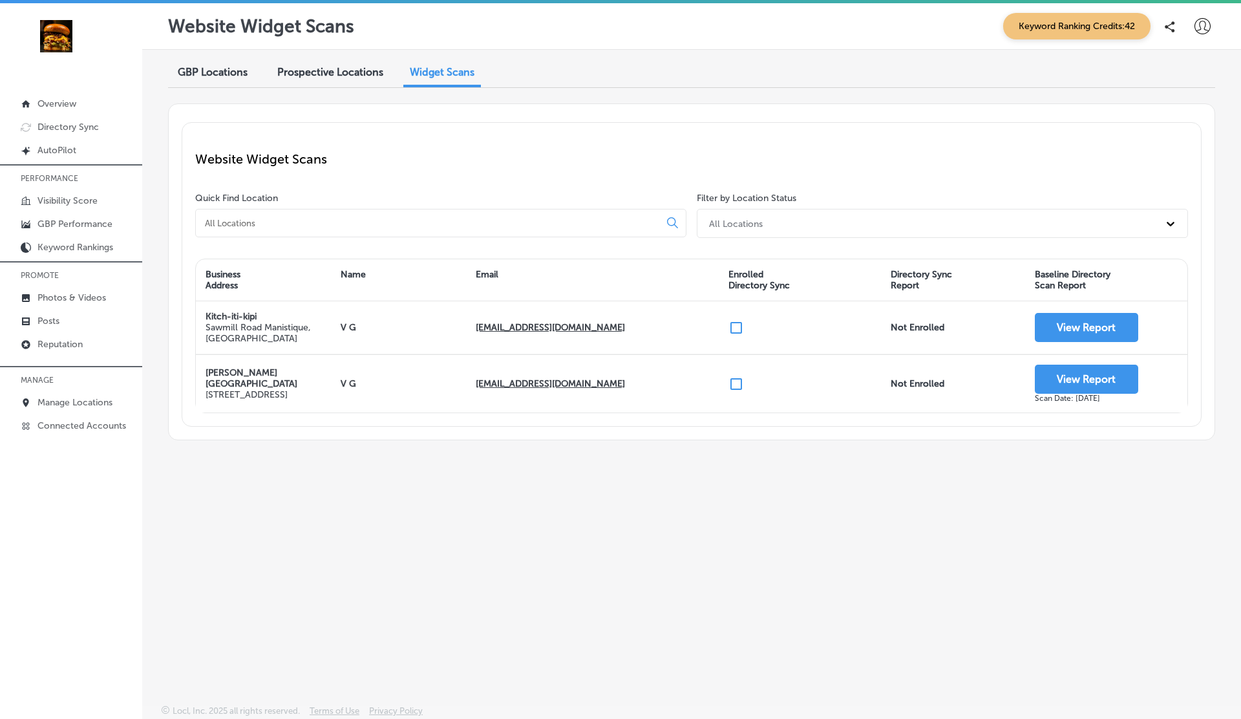
click at [337, 63] on div "Prospective Locations" at bounding box center [330, 73] width 125 height 28
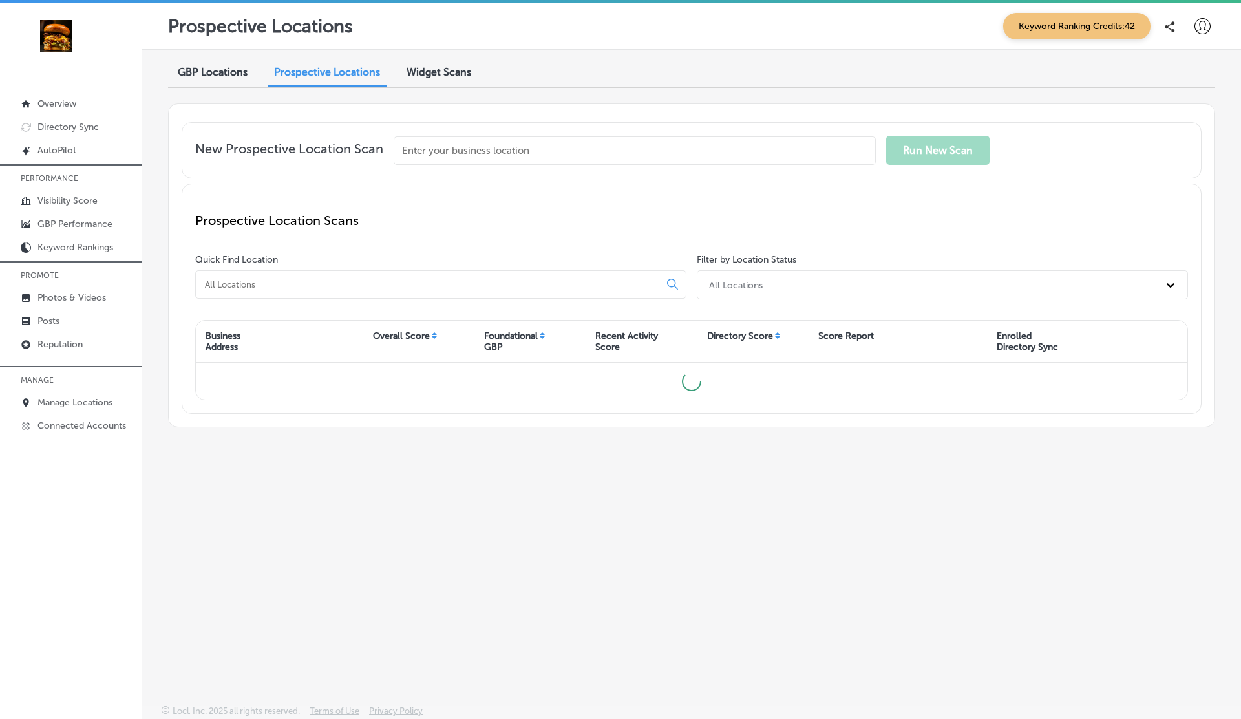
click at [436, 63] on div "Widget Scans" at bounding box center [439, 73] width 84 height 28
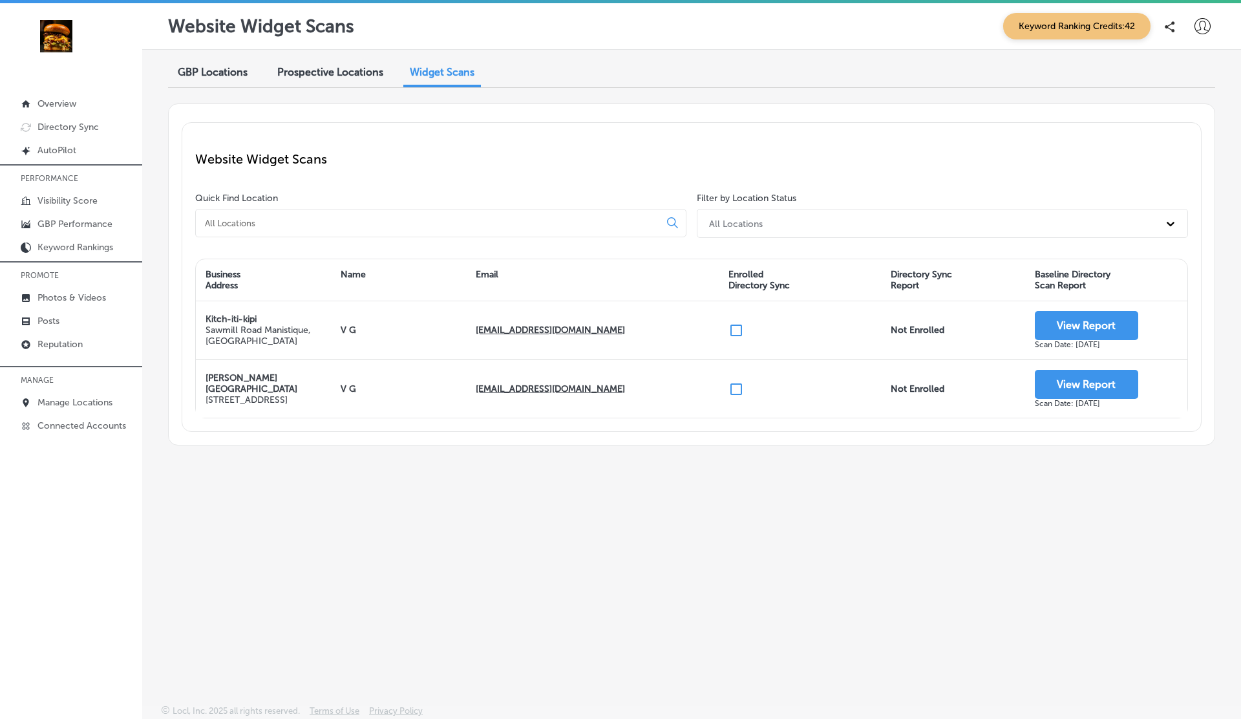
click at [1205, 27] on icon at bounding box center [1202, 26] width 16 height 16
click at [1170, 76] on p "My Account" at bounding box center [1184, 73] width 58 height 16
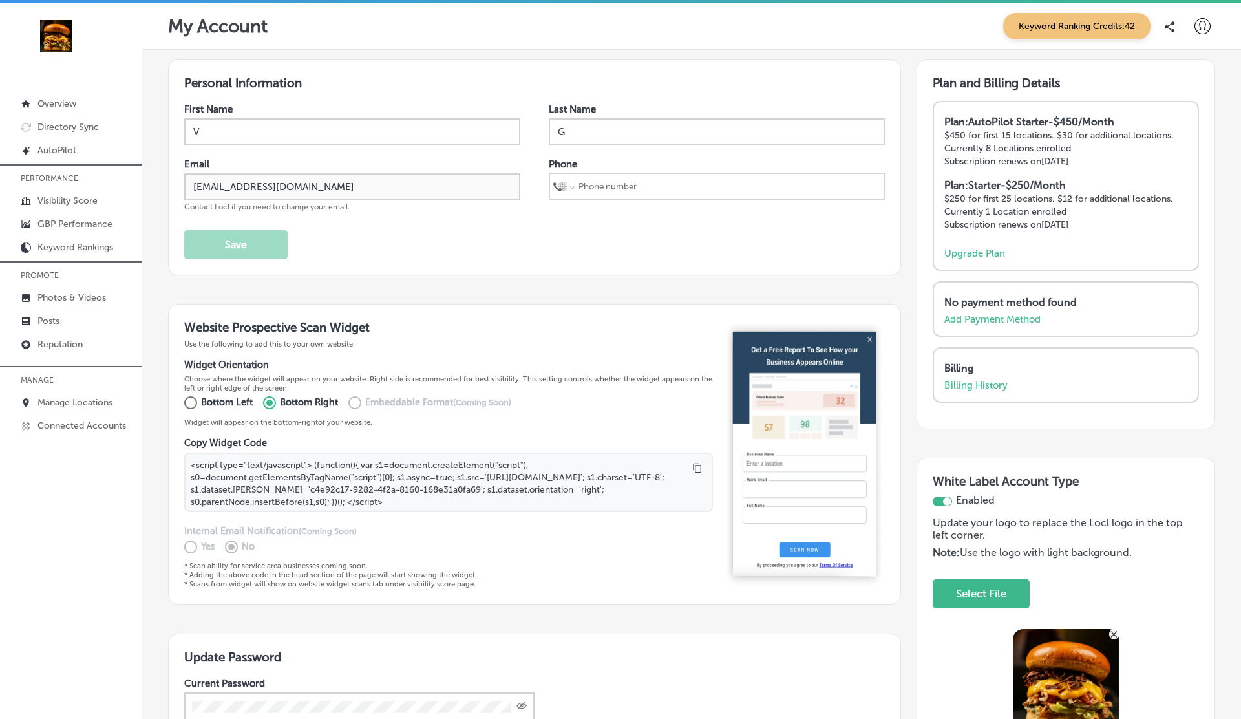
click at [523, 227] on div "First Name V Last Name G Email [EMAIL_ADDRESS][DOMAIN_NAME] Contact Locl if you…" at bounding box center [534, 181] width 701 height 156
click at [81, 398] on p "Manage Locations" at bounding box center [74, 402] width 75 height 11
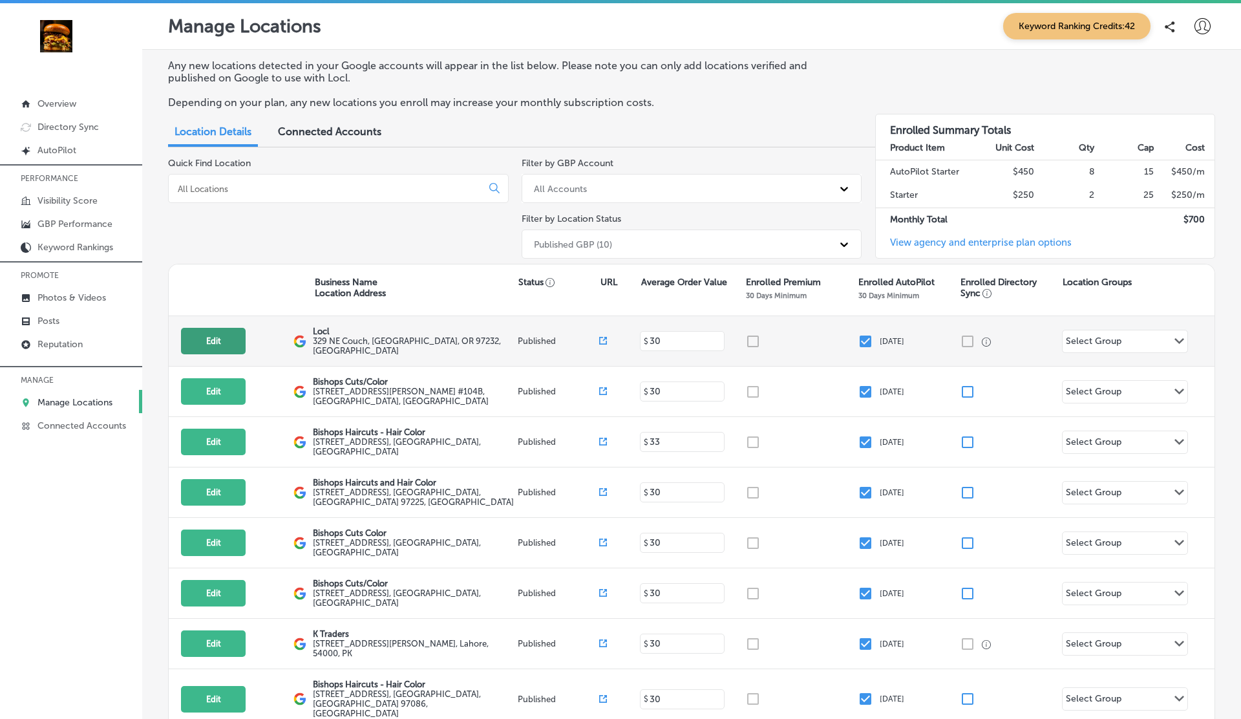
click at [202, 341] on button "Edit" at bounding box center [213, 341] width 65 height 26
select select "US"
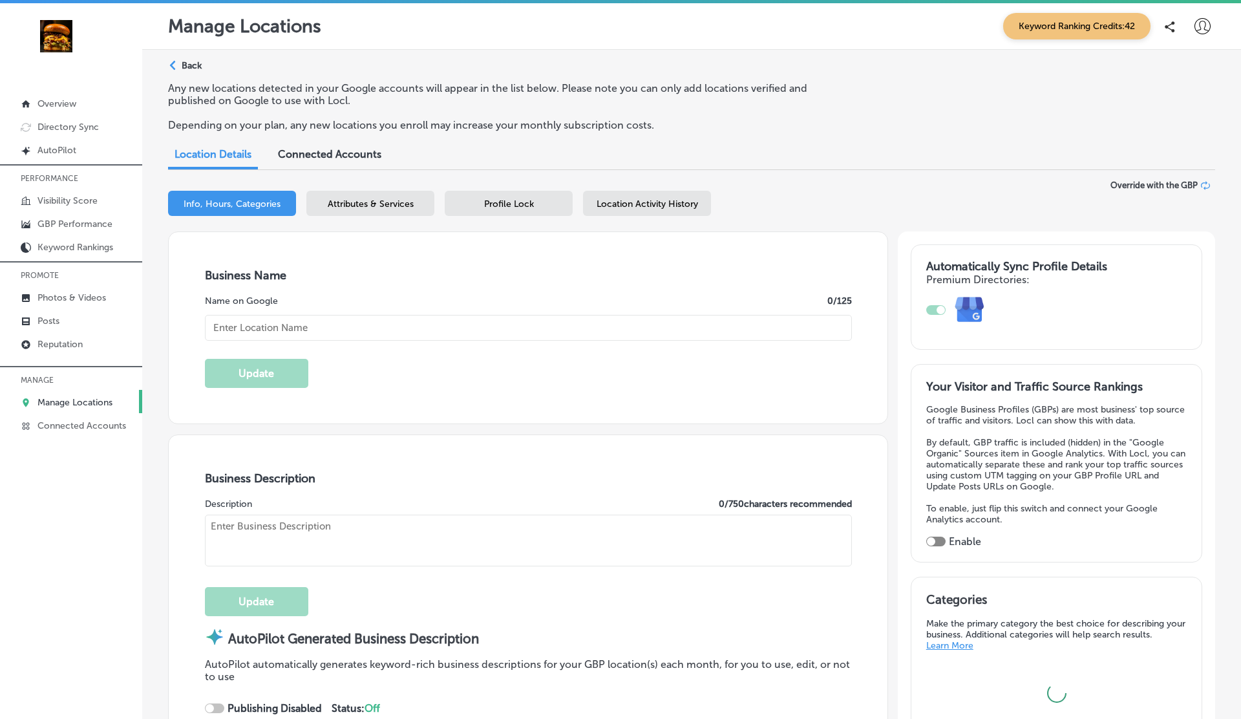
type input "Locl"
type textarea "Locl empowers brick-and-mortar businesses to thrive in [DATE] digital landscape…"
click at [637, 211] on div "Location Activity History" at bounding box center [647, 203] width 128 height 25
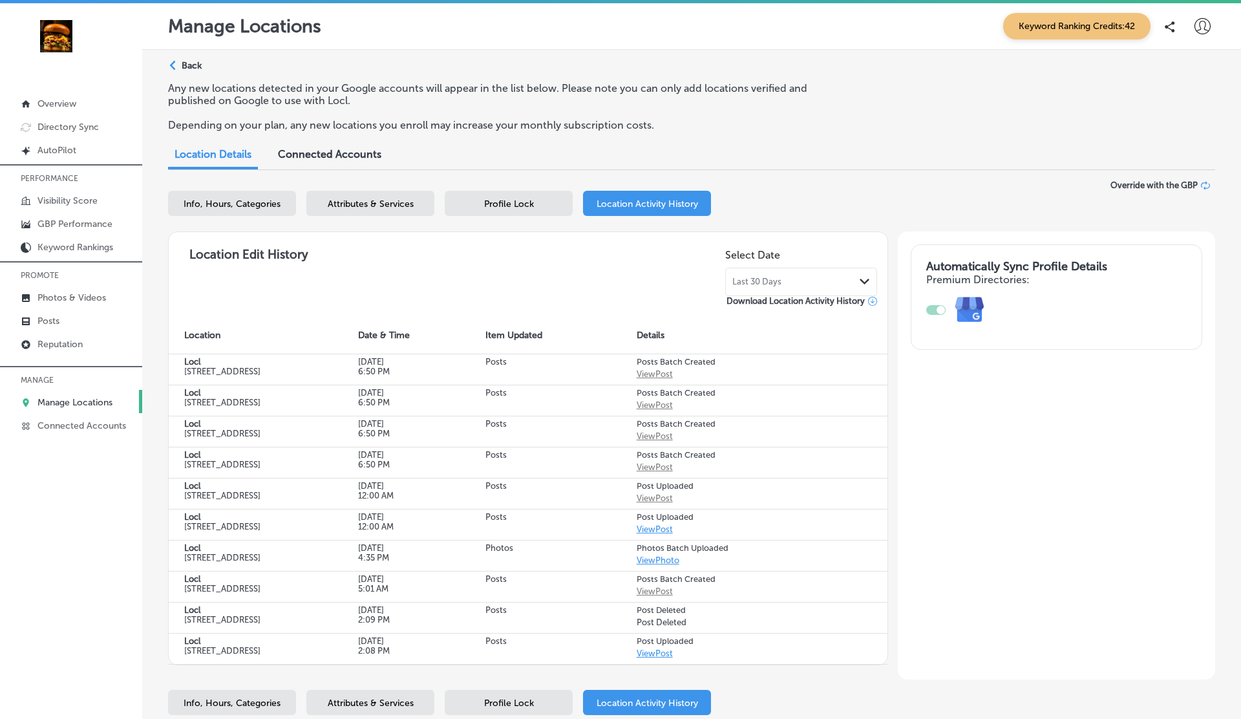
click at [763, 273] on div "Last 30 Days Path Created with Sketch." at bounding box center [801, 282] width 152 height 28
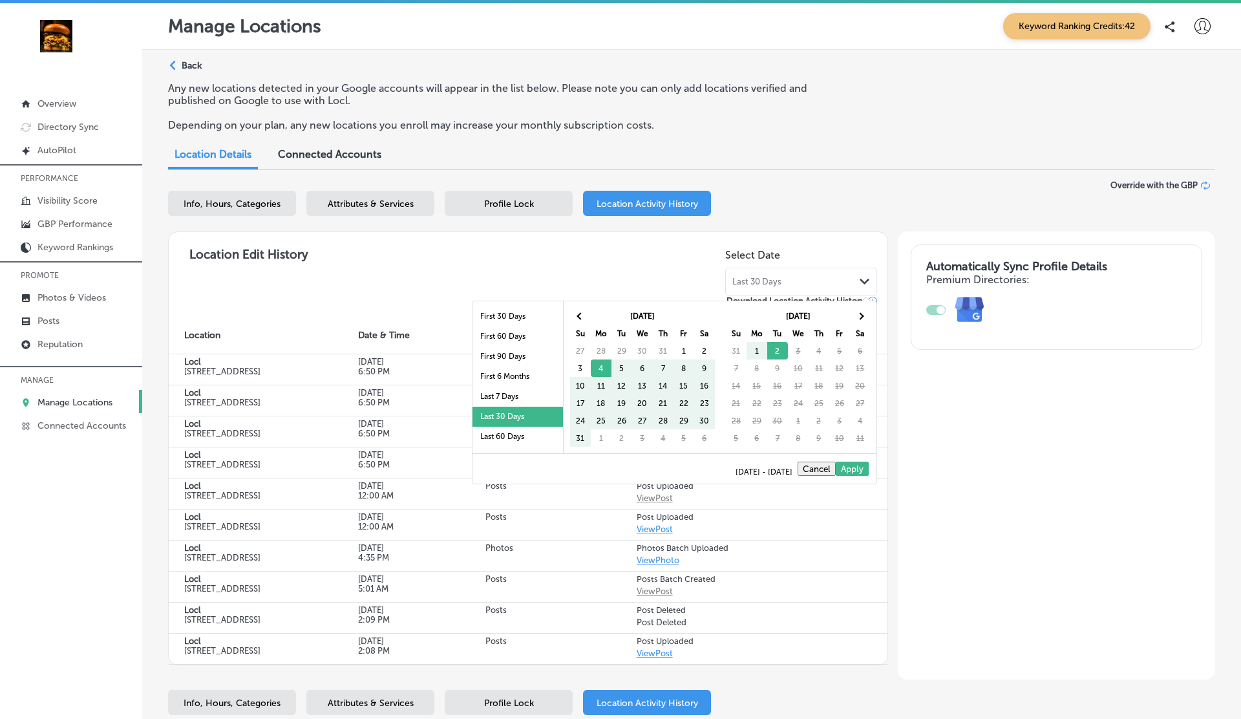
scroll to position [75, 0]
click at [505, 415] on li "Last 2 Years" at bounding box center [517, 422] width 90 height 20
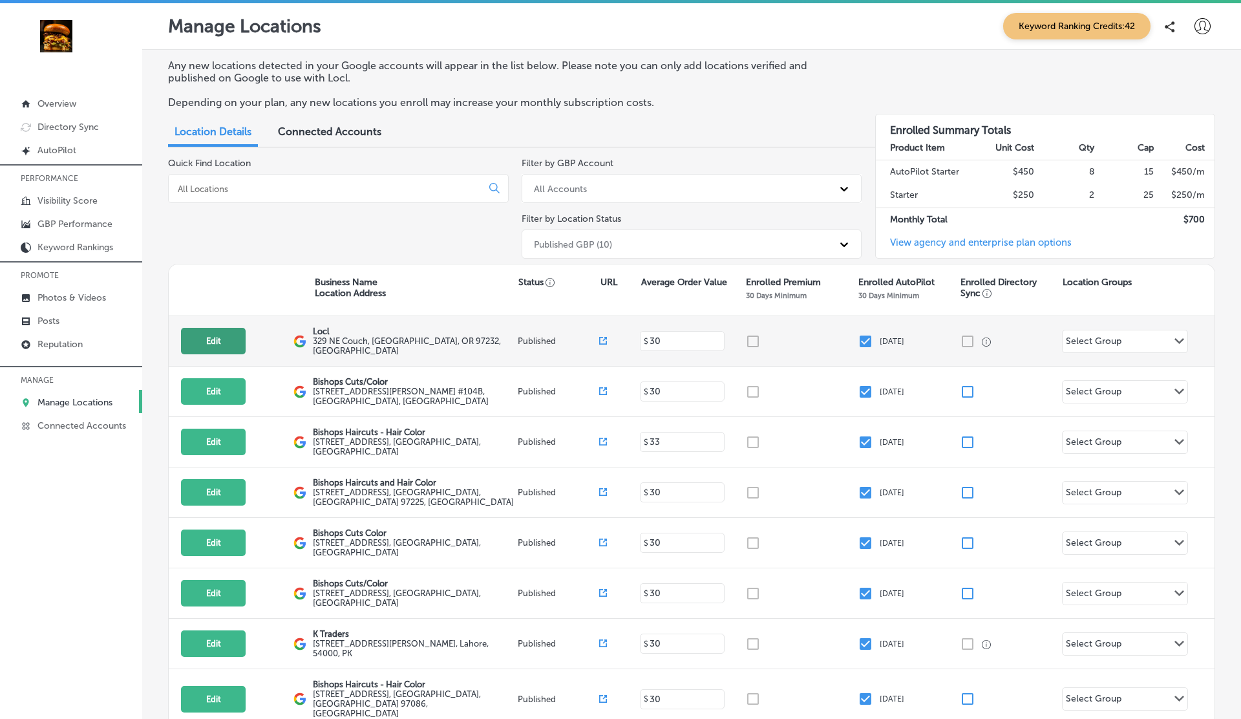
click at [234, 335] on button "Edit" at bounding box center [213, 341] width 65 height 26
select select "US"
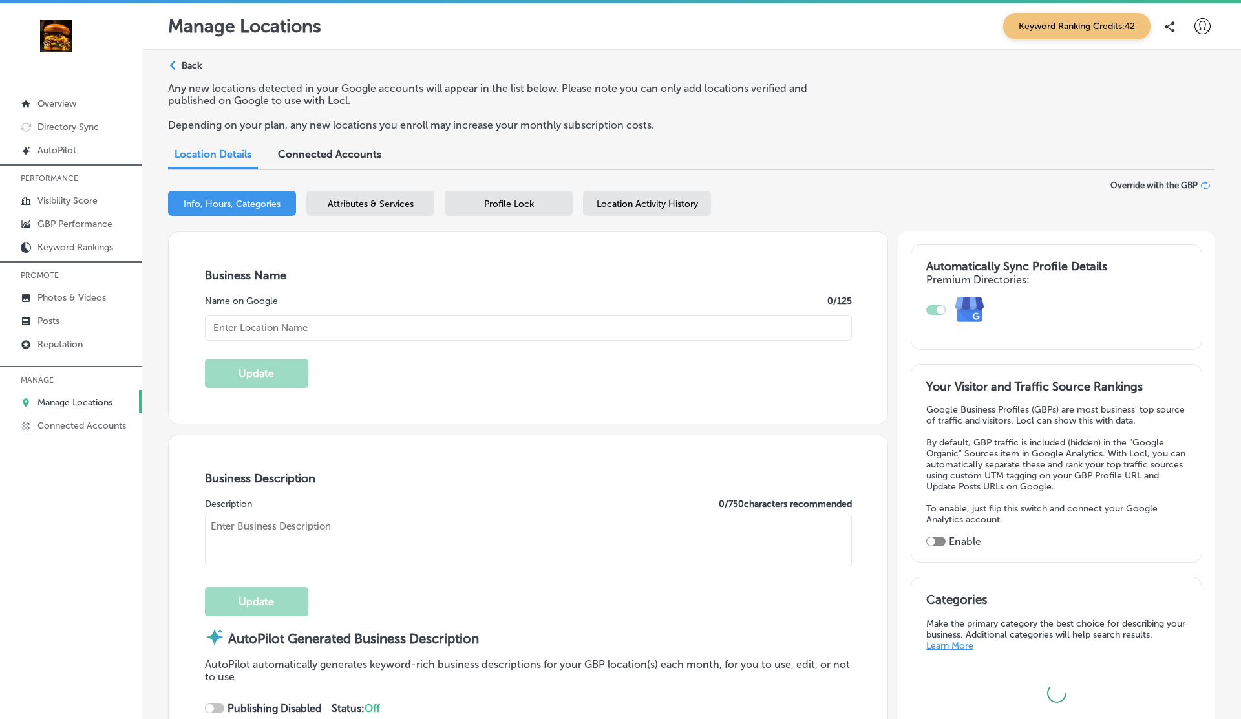
click at [213, 339] on div "Business Name Name on Google 0 /125 Update" at bounding box center [528, 327] width 719 height 191
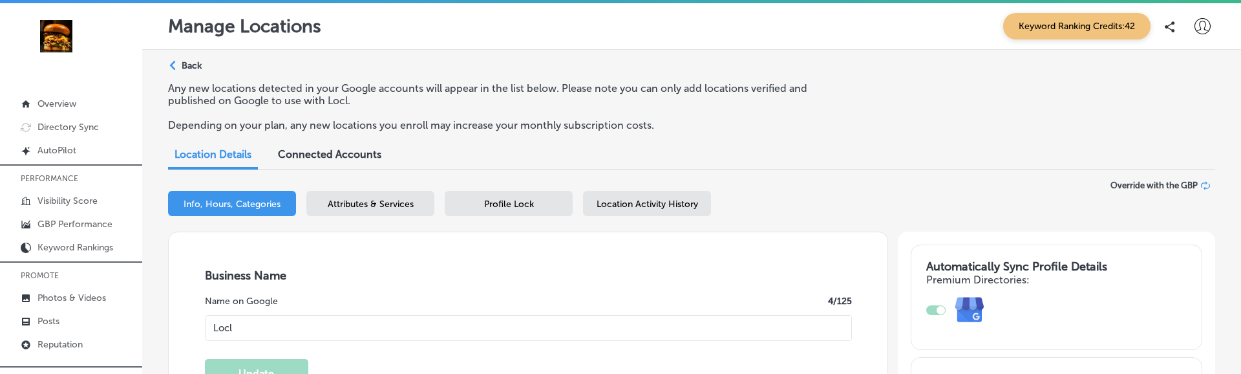
type input "Locl"
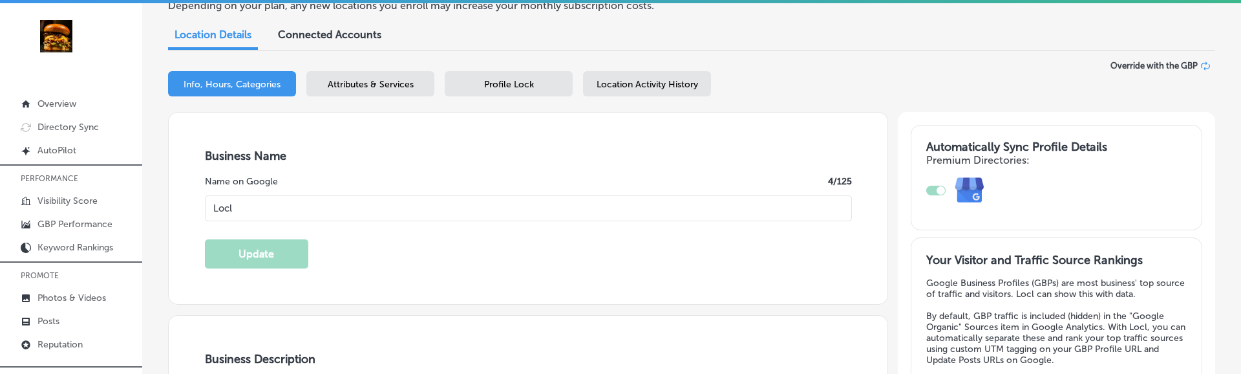
scroll to position [125, 0]
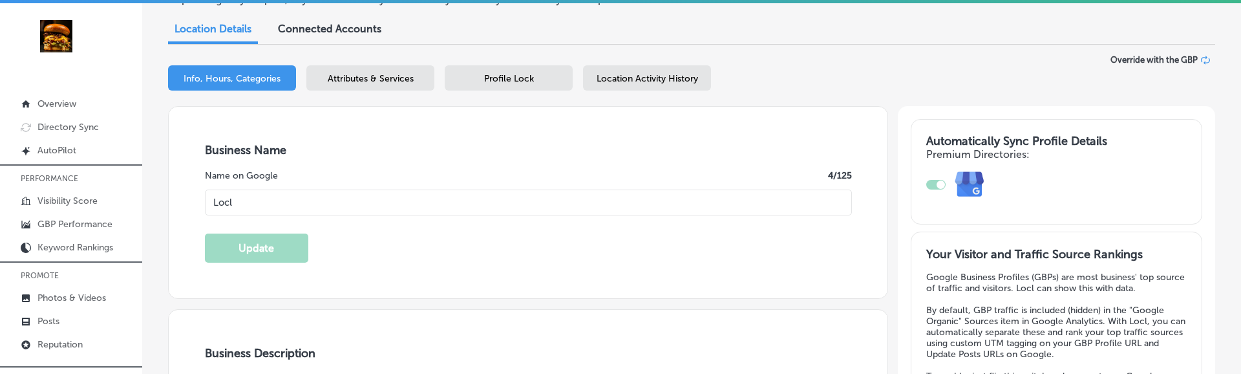
type textarea "Locl empowers brick-and-mortar businesses to thrive in [DATE] digital landscape…"
type input "329 NE Couch"
type input "[GEOGRAPHIC_DATA]"
type input "97232"
type input "US"
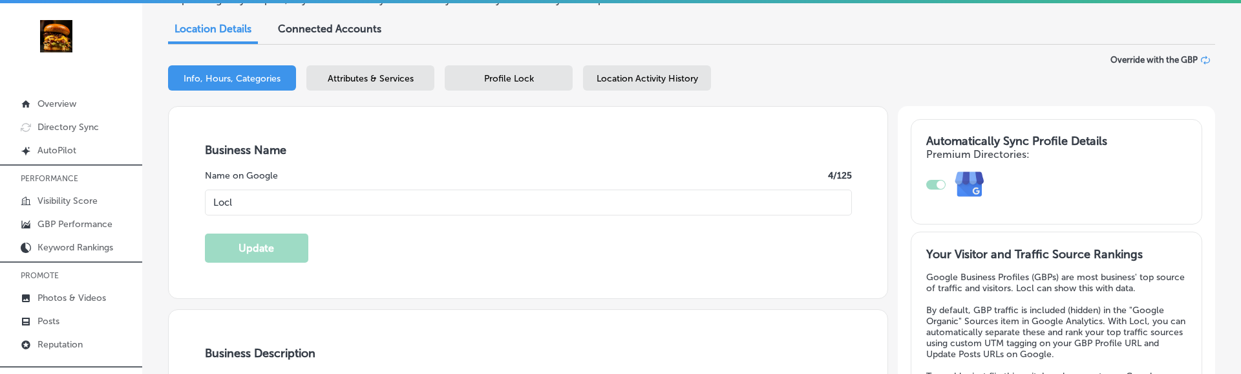
type input "https://www.locl.ai/"
checkbox input "true"
type textarea "Locl empowers brick-and-mortar businesses to thrive in [DATE] digital landscape…"
type input "+1 503 956 6101"
click at [676, 69] on div "Location Activity History" at bounding box center [647, 77] width 128 height 25
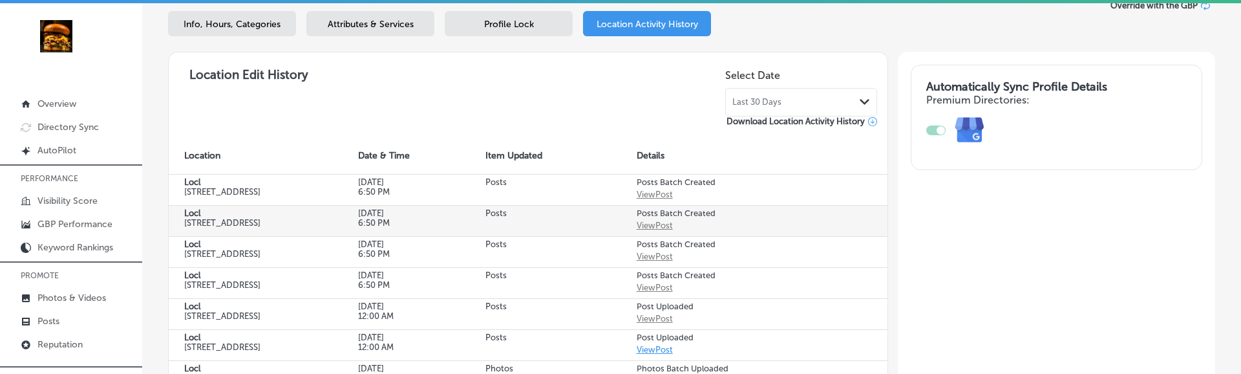
scroll to position [180, 0]
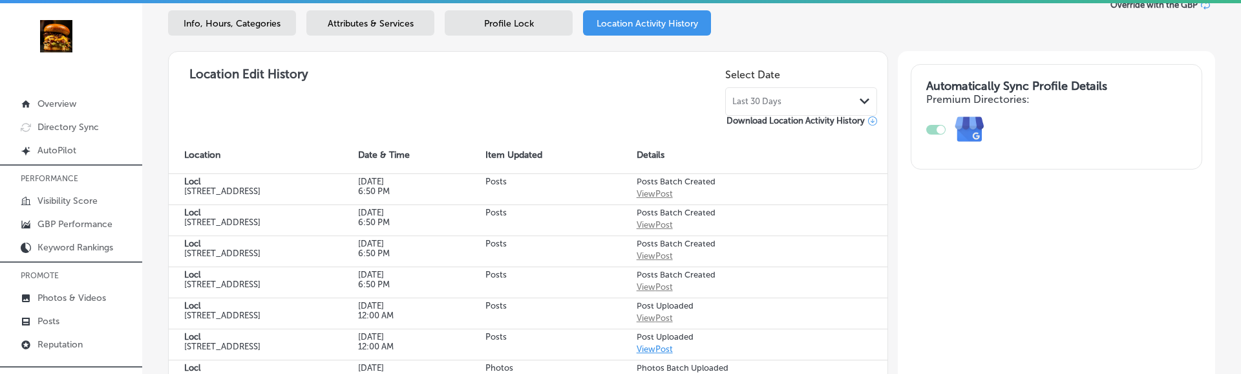
click at [755, 98] on span "Last 30 Days" at bounding box center [756, 101] width 49 height 10
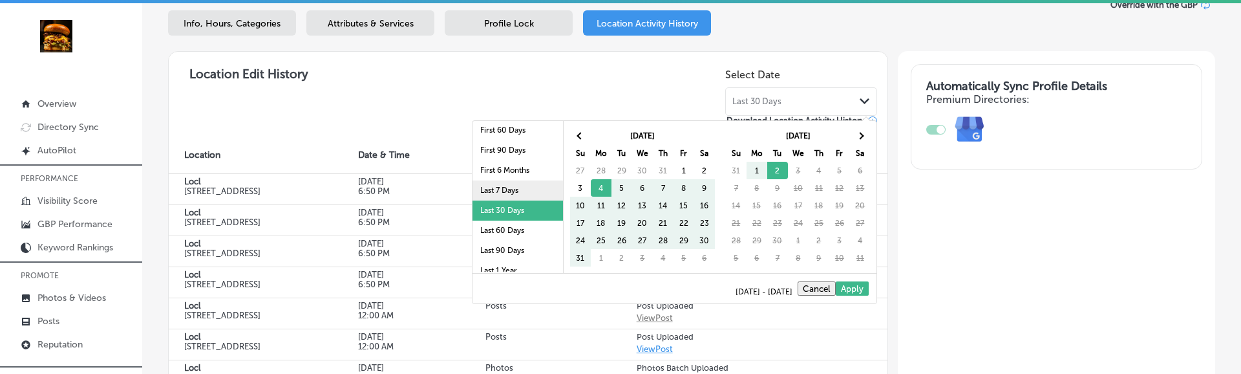
scroll to position [32, 0]
click at [527, 217] on li "Last 60 Days" at bounding box center [517, 225] width 90 height 20
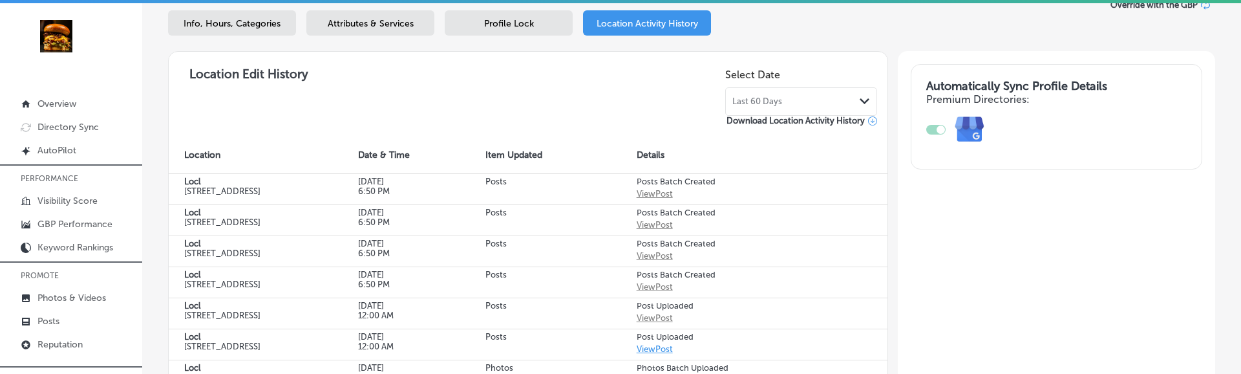
click at [776, 98] on span "Last 60 Days" at bounding box center [757, 101] width 50 height 10
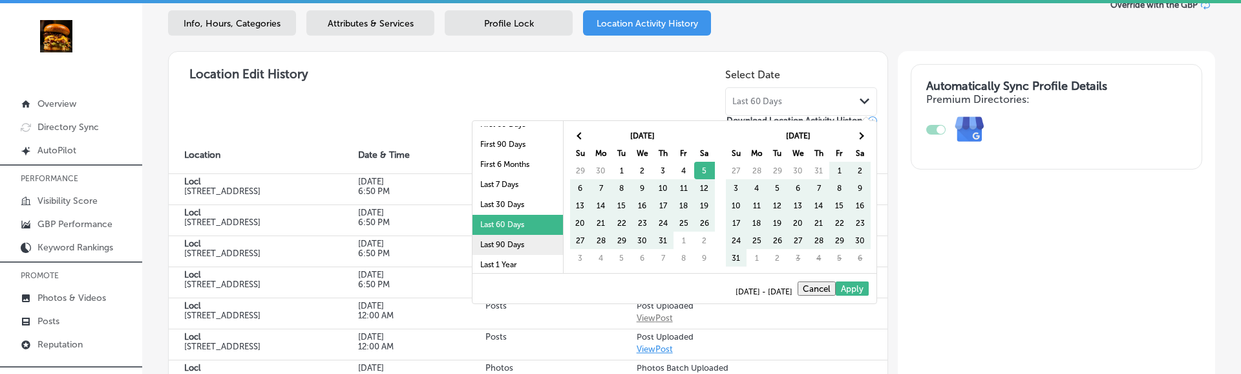
click at [506, 243] on li "Last 90 Days" at bounding box center [517, 245] width 90 height 20
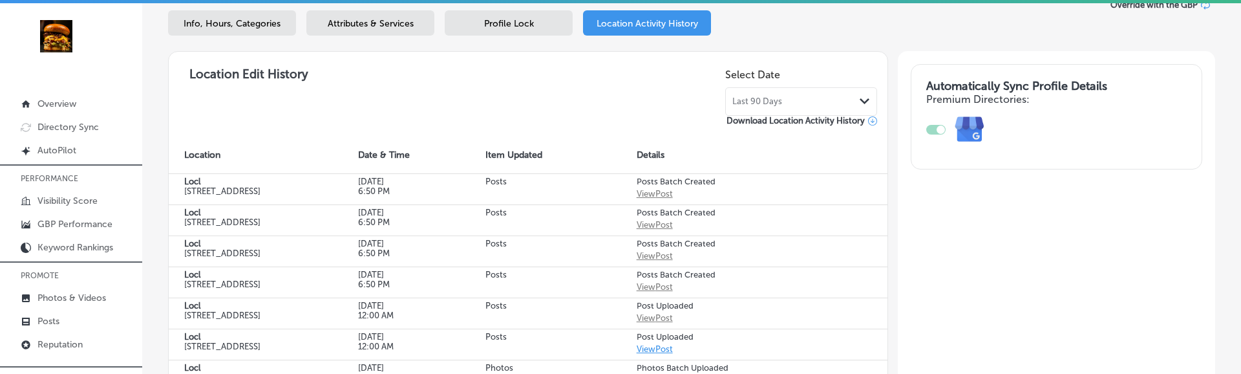
click at [754, 101] on span "Last 90 Days" at bounding box center [757, 101] width 50 height 10
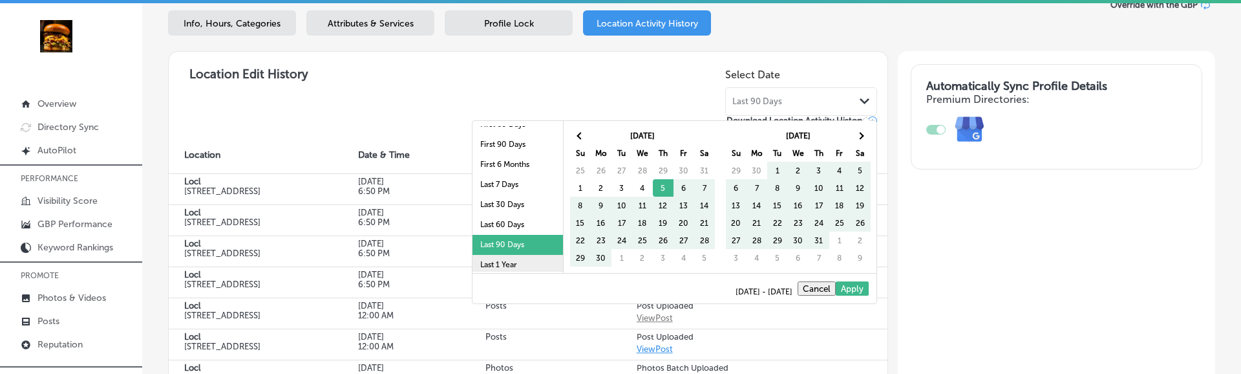
click at [498, 264] on li "Last 1 Year" at bounding box center [517, 265] width 90 height 20
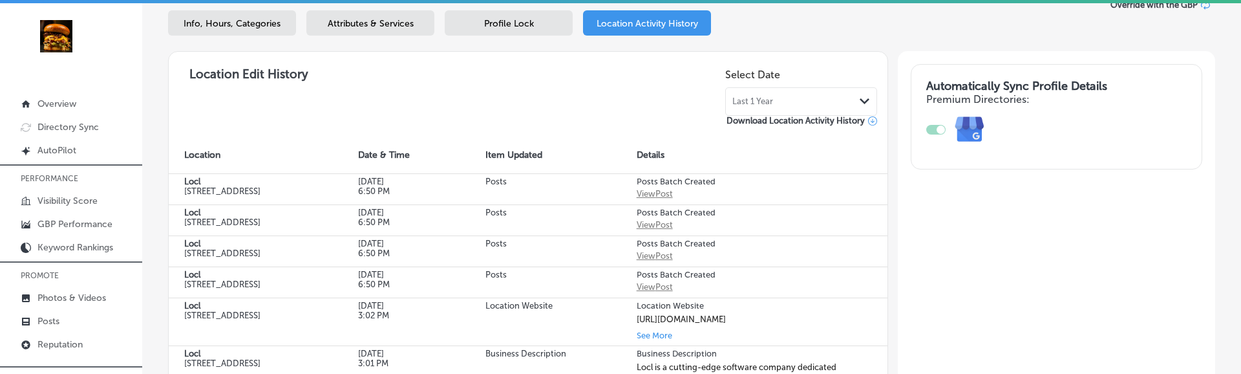
click at [739, 102] on span "Last 1 Year" at bounding box center [752, 101] width 41 height 10
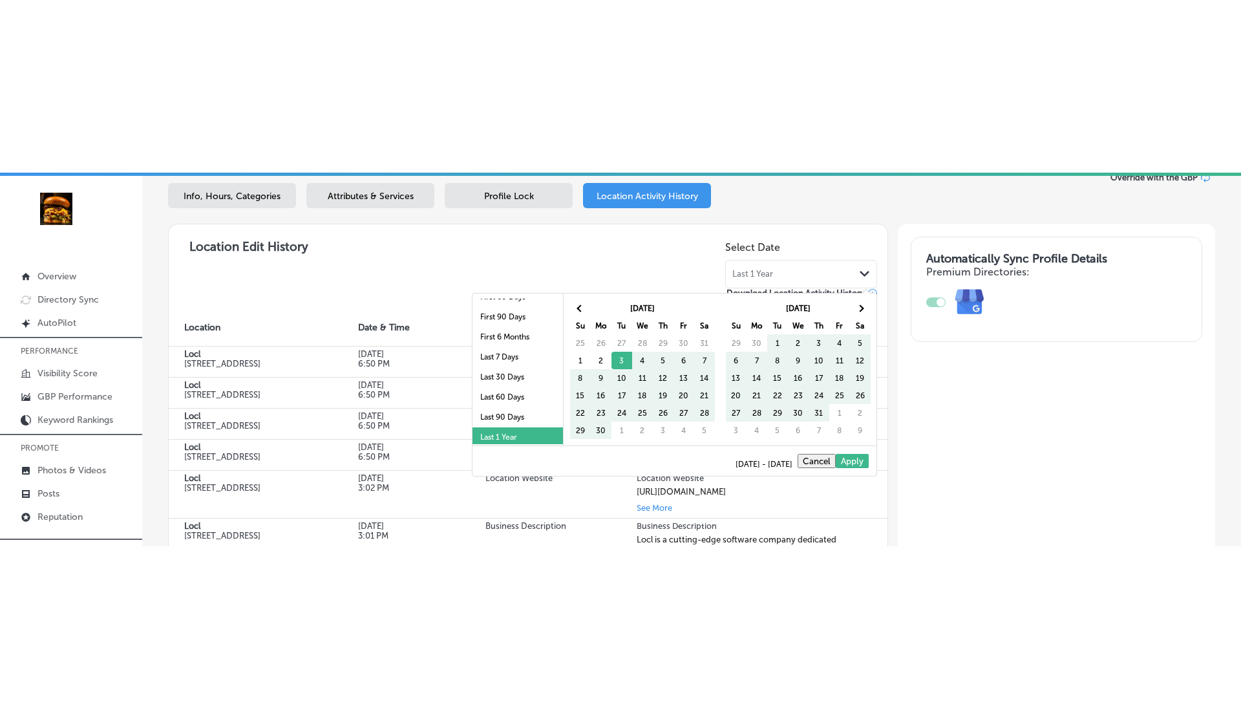
scroll to position [75, 0]
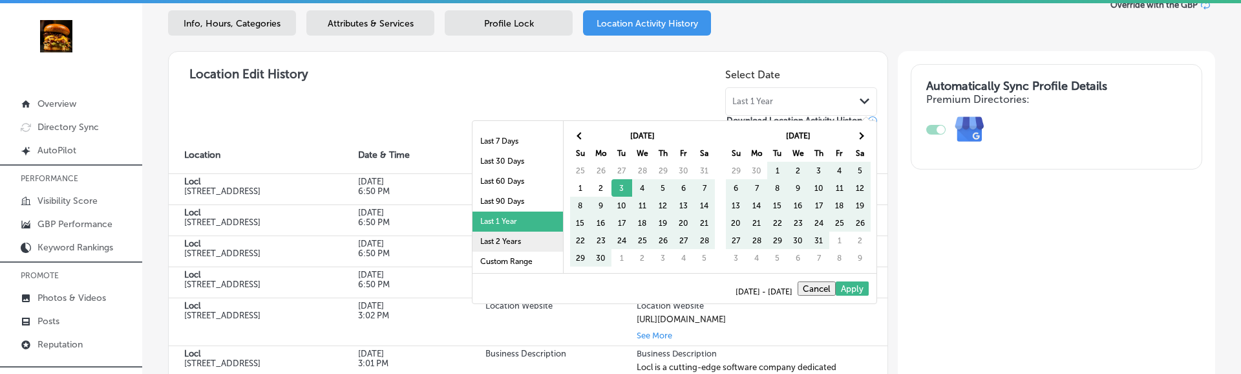
click at [497, 242] on li "Last 2 Years" at bounding box center [517, 241] width 90 height 20
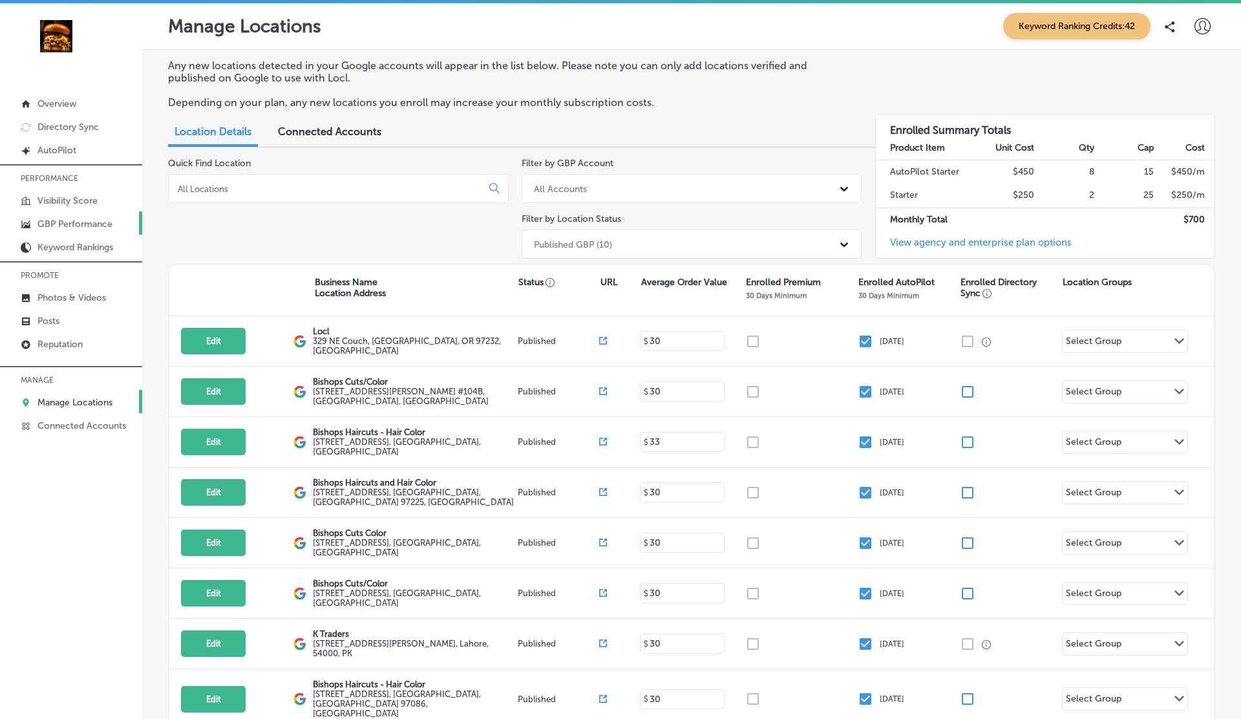
click at [73, 226] on p "GBP Performance" at bounding box center [74, 223] width 75 height 11
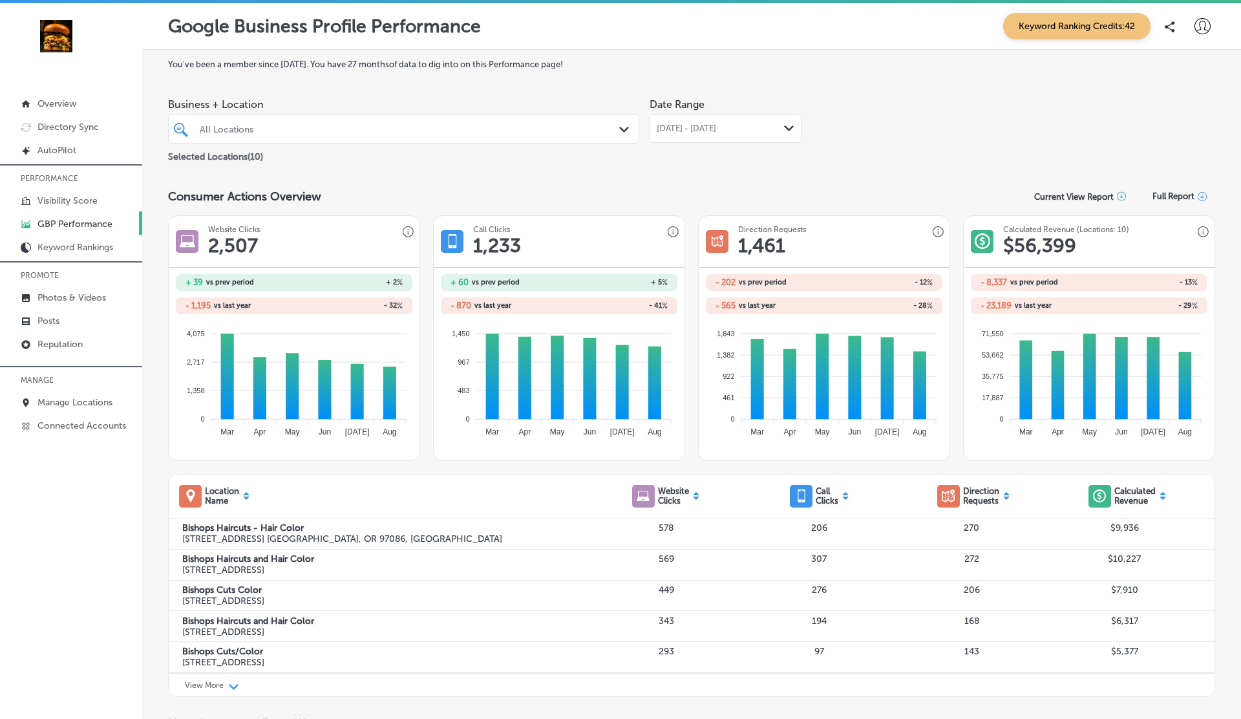
click at [1123, 195] on icon at bounding box center [1121, 196] width 9 height 9
click at [1050, 249] on div "Current View Report as PDF" at bounding box center [1086, 249] width 116 height 25
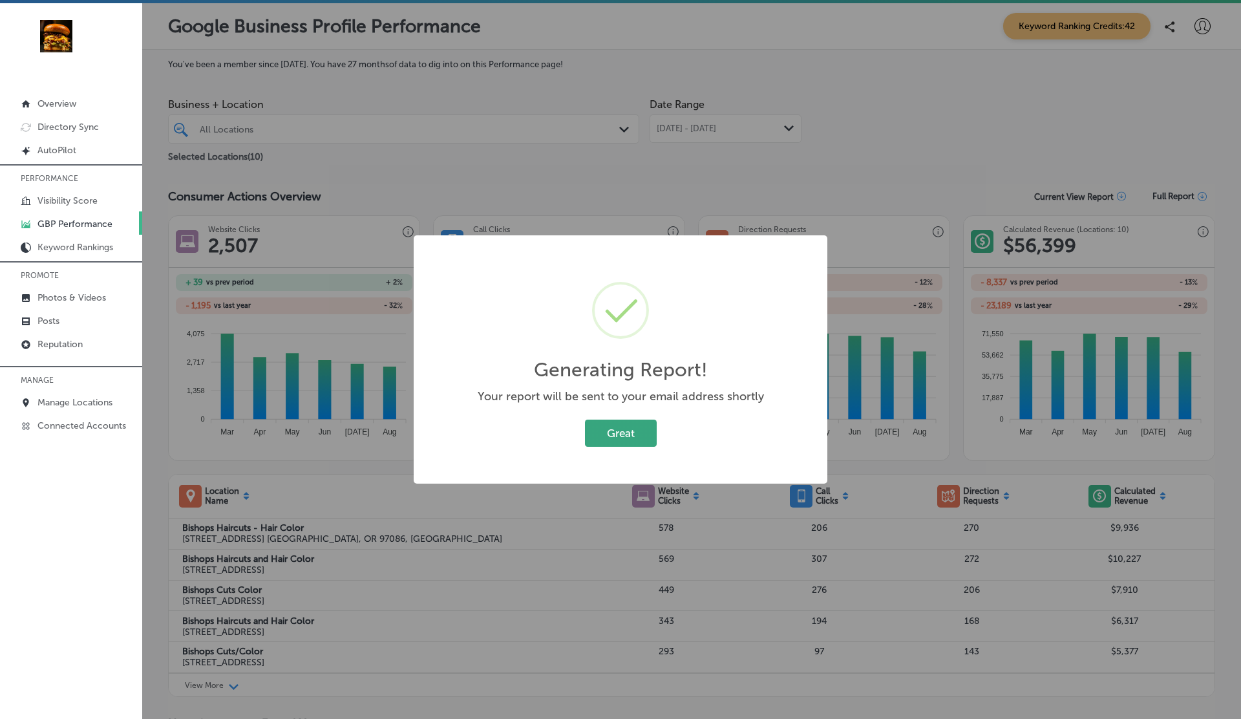
click at [621, 434] on button "Great" at bounding box center [621, 432] width 72 height 26
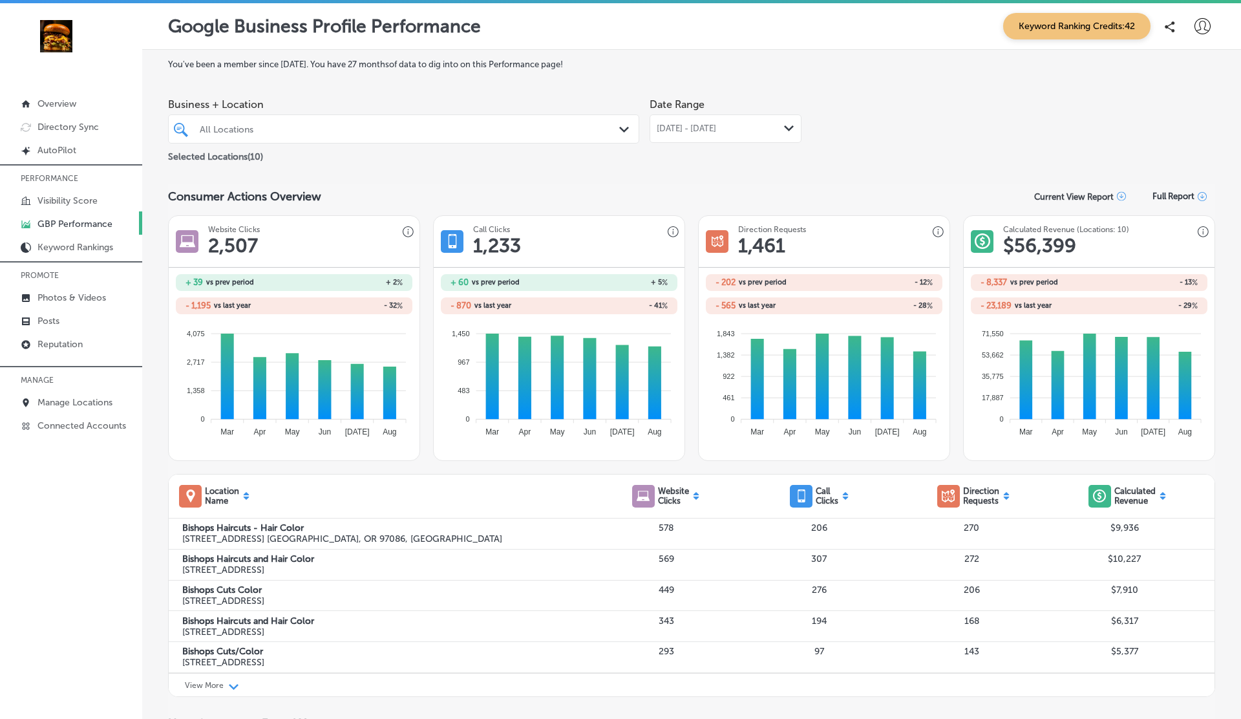
click at [1206, 29] on icon at bounding box center [1202, 26] width 16 height 16
click at [1179, 74] on p "My Account" at bounding box center [1184, 73] width 58 height 16
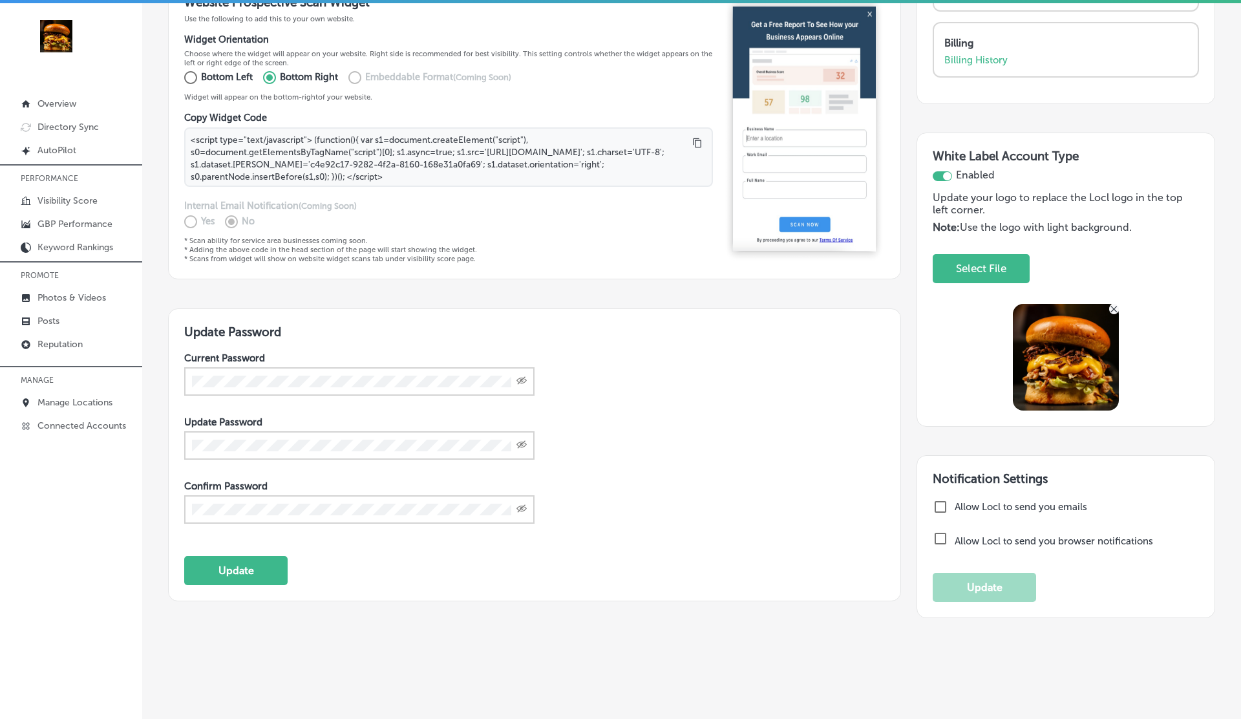
scroll to position [335, 0]
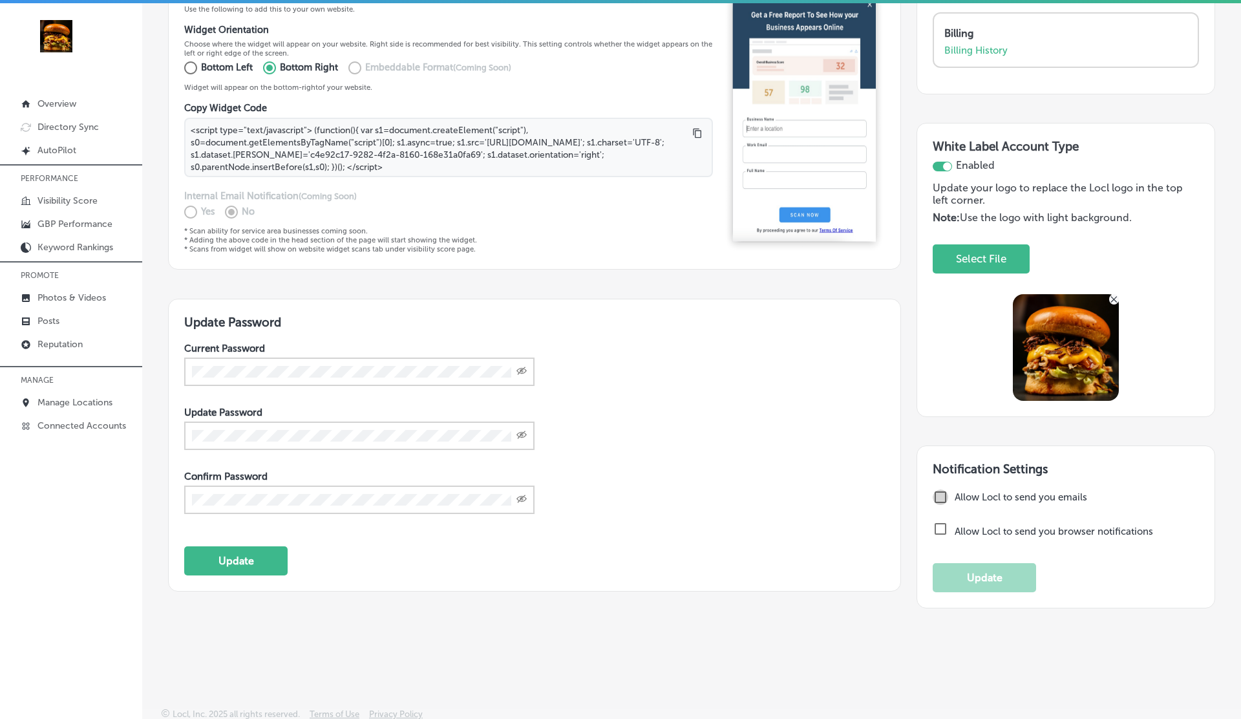
click at [940, 494] on input "checkbox" at bounding box center [941, 497] width 16 height 16
checkbox input "true"
click at [997, 567] on button "Update" at bounding box center [984, 577] width 103 height 29
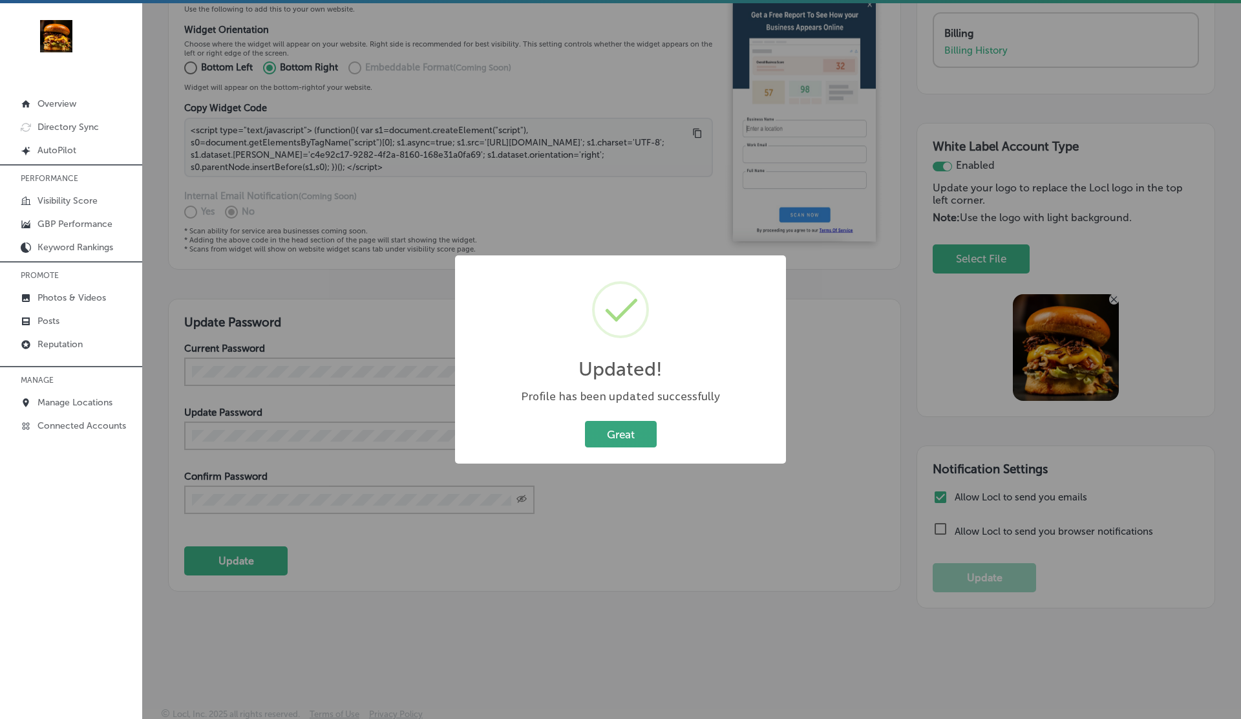
click at [644, 429] on button "Great" at bounding box center [621, 434] width 72 height 26
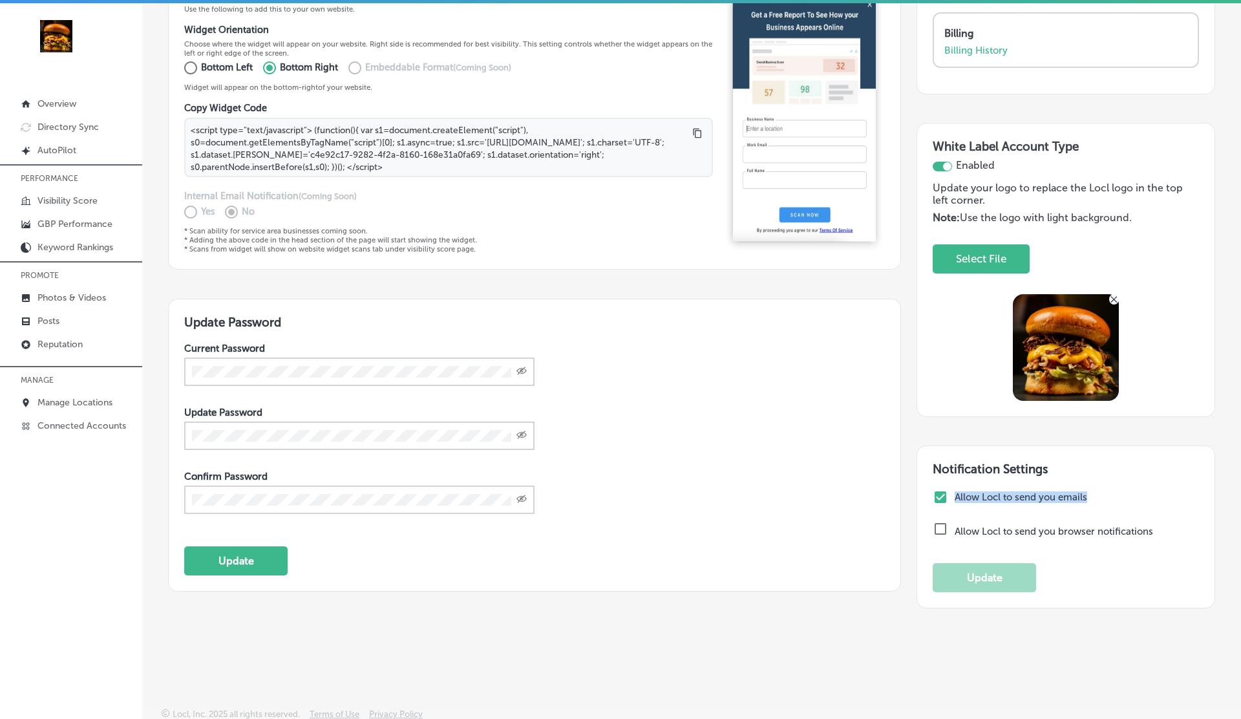
drag, startPoint x: 955, startPoint y: 493, endPoint x: 1127, endPoint y: 494, distance: 172.6
click at [1127, 494] on label "Allow Locl to send you emails" at bounding box center [1075, 497] width 241 height 12
